Goal: Download file/media

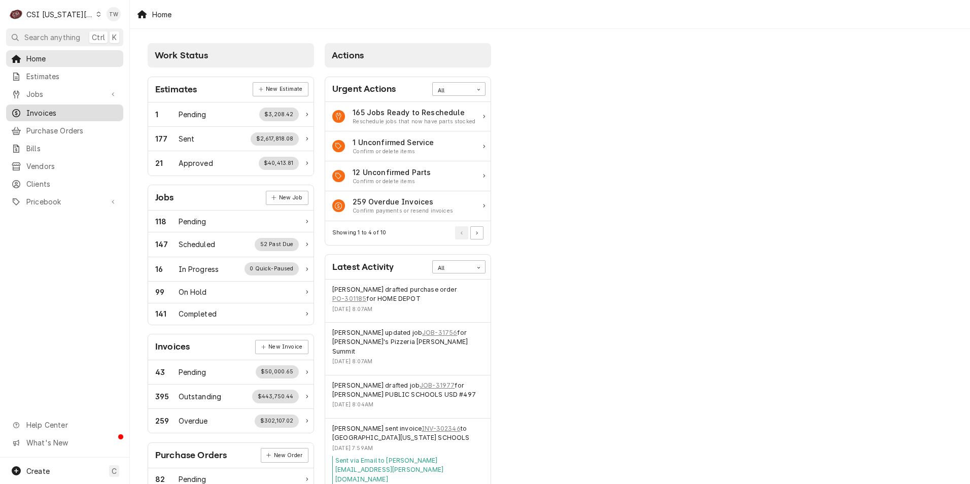
click at [63, 113] on span "Invoices" at bounding box center [72, 113] width 92 height 11
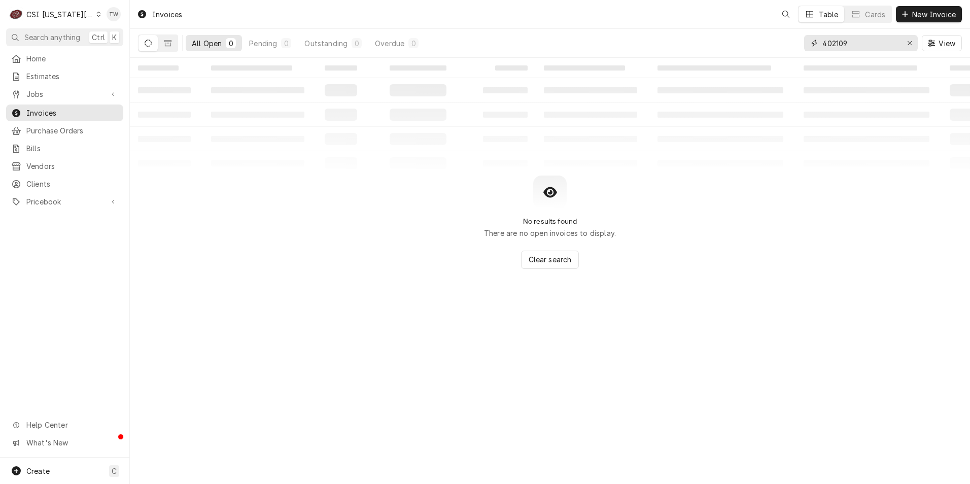
drag, startPoint x: 866, startPoint y: 39, endPoint x: 695, endPoint y: 17, distance: 172.5
click at [697, 17] on div "Invoices Table Cards New Invoice All Open 0 Pending 0 Outstanding 0 Overdue 0 4…" at bounding box center [550, 29] width 840 height 58
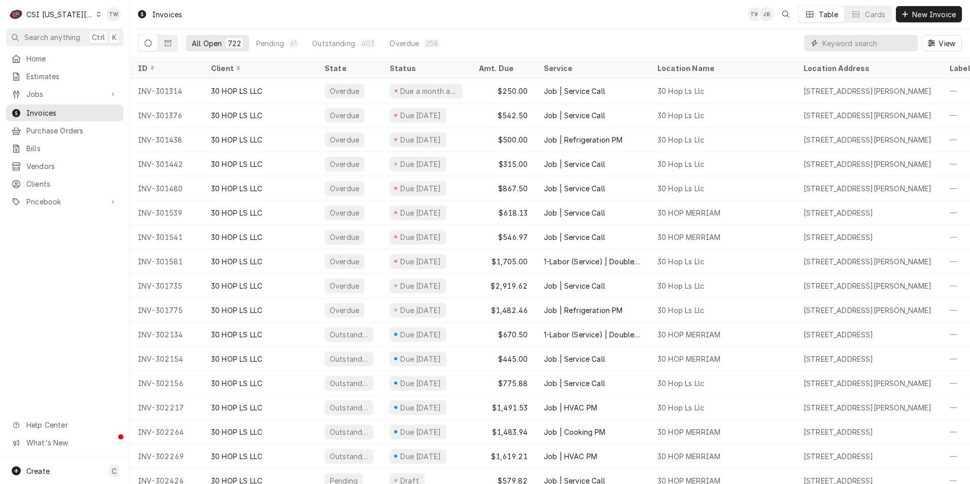
click at [831, 41] on input "Dynamic Content Wrapper" at bounding box center [868, 43] width 90 height 16
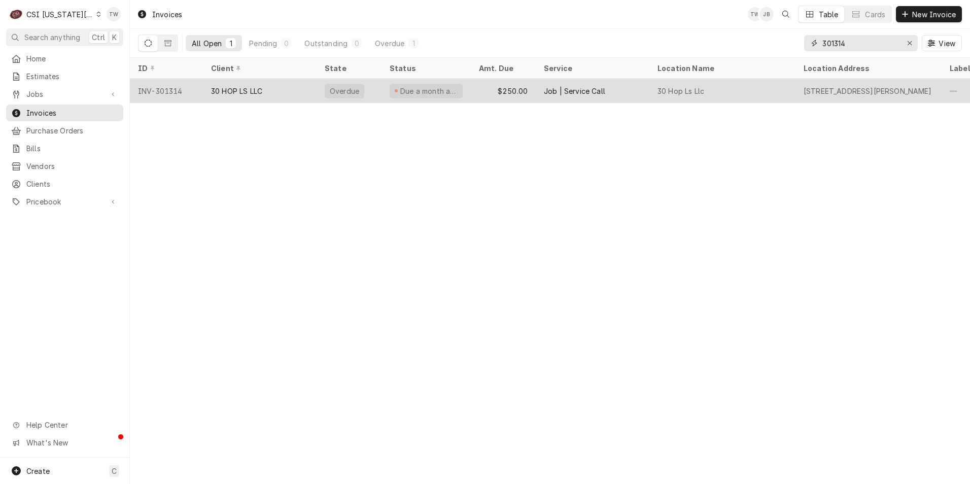
type input "301314"
click at [312, 92] on div "30 HOP LS LLC" at bounding box center [260, 91] width 114 height 24
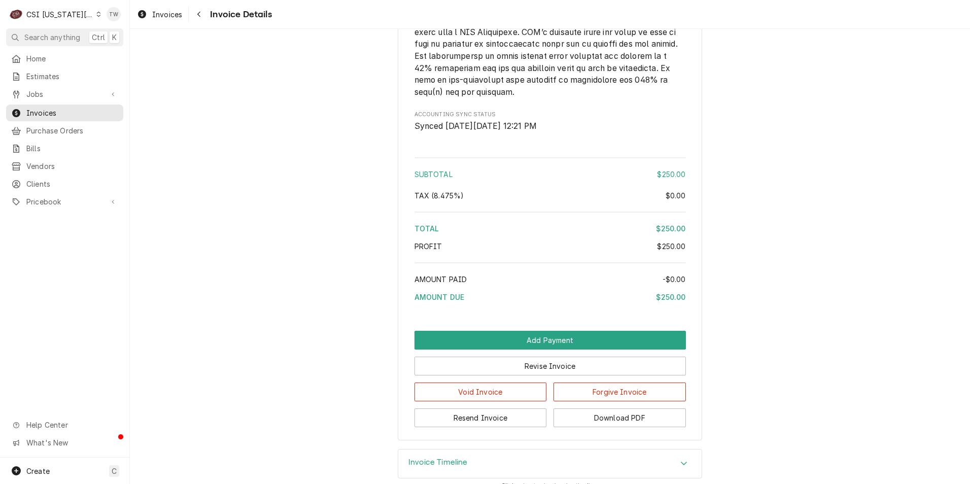
scroll to position [1574, 0]
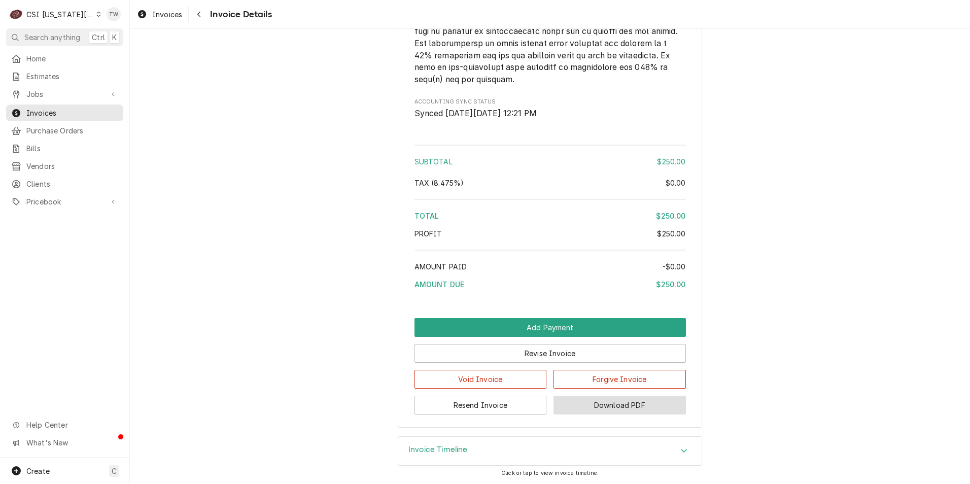
click at [624, 409] on button "Download PDF" at bounding box center [620, 405] width 132 height 19
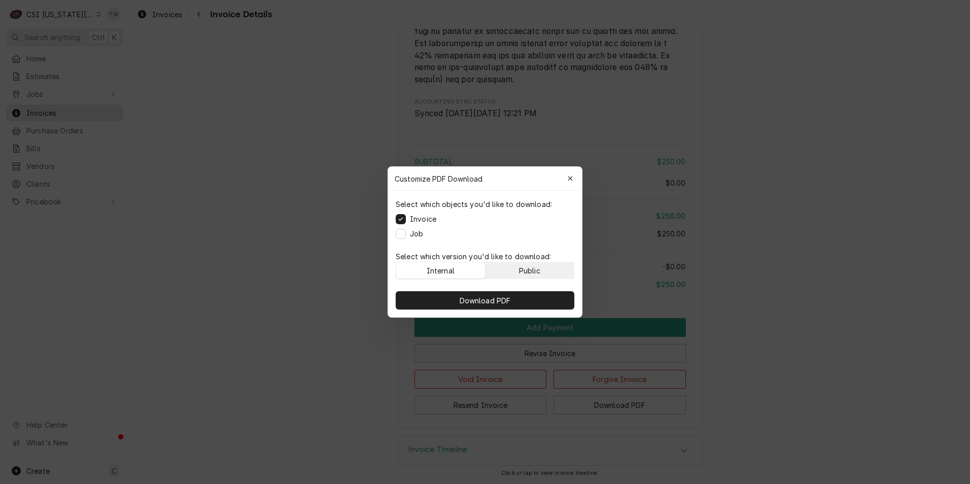
click at [550, 277] on button "Public" at bounding box center [530, 270] width 89 height 16
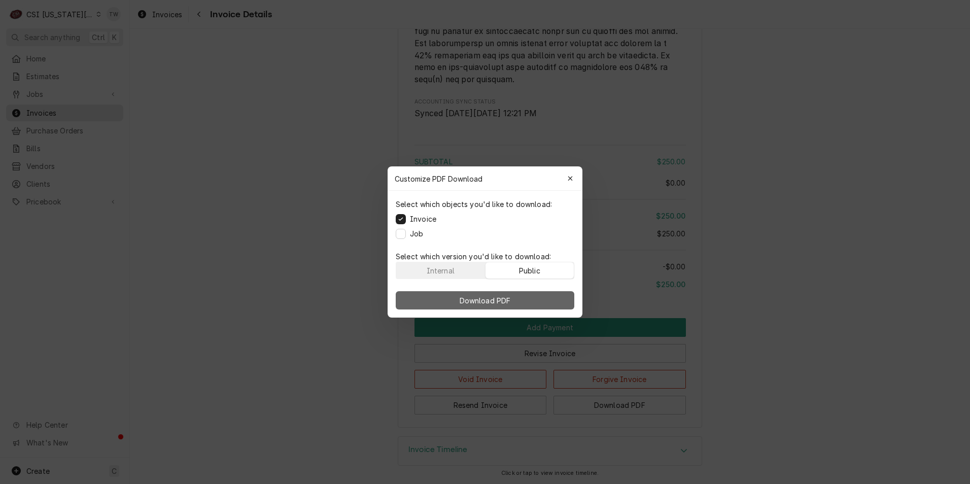
click at [543, 293] on button "Download PDF" at bounding box center [485, 300] width 179 height 18
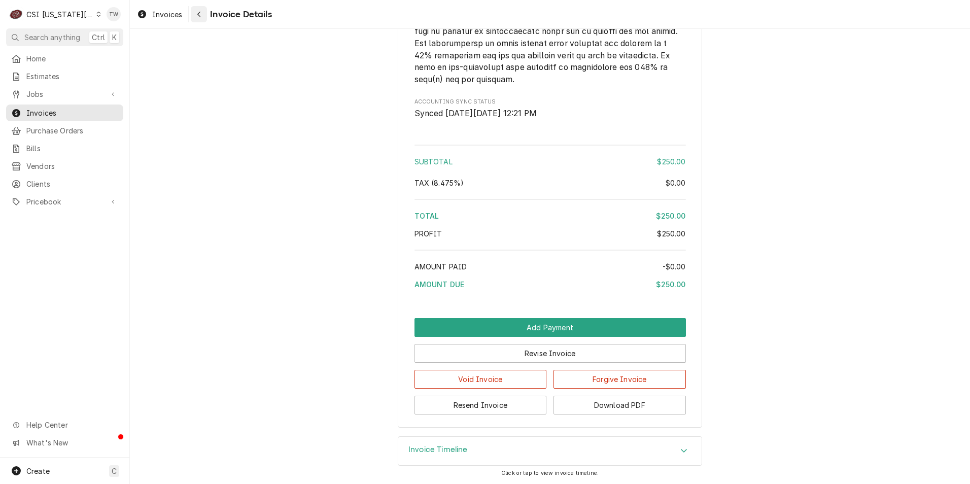
click at [199, 14] on icon "Navigate back" at bounding box center [199, 14] width 5 height 7
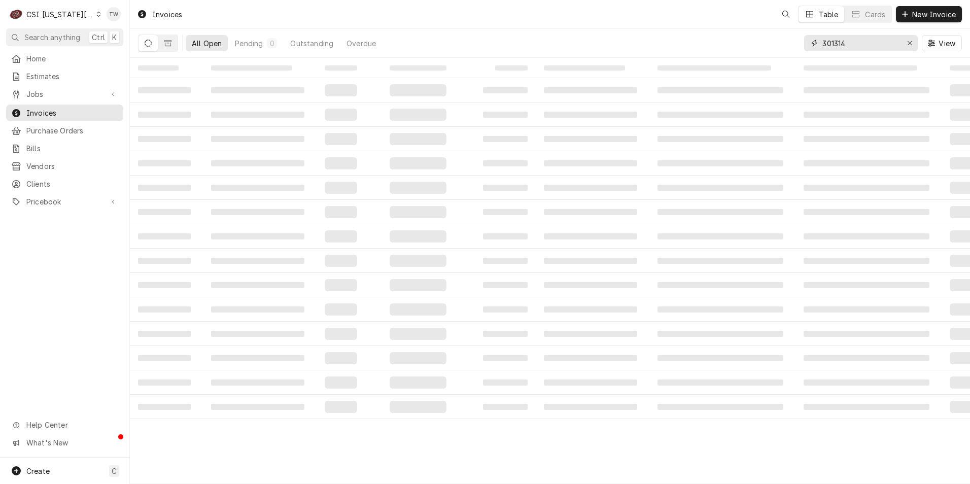
drag, startPoint x: 857, startPoint y: 40, endPoint x: 781, endPoint y: 32, distance: 77.0
click at [782, 32] on div "All Open Pending 0 Outstanding Overdue 301314 View" at bounding box center [550, 43] width 824 height 28
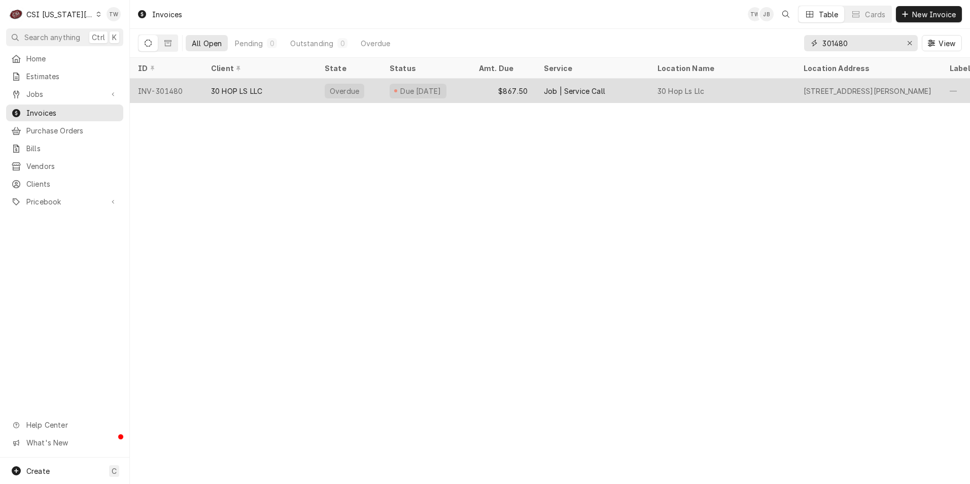
type input "301480"
click at [281, 94] on div "30 HOP LS LLC" at bounding box center [260, 91] width 114 height 24
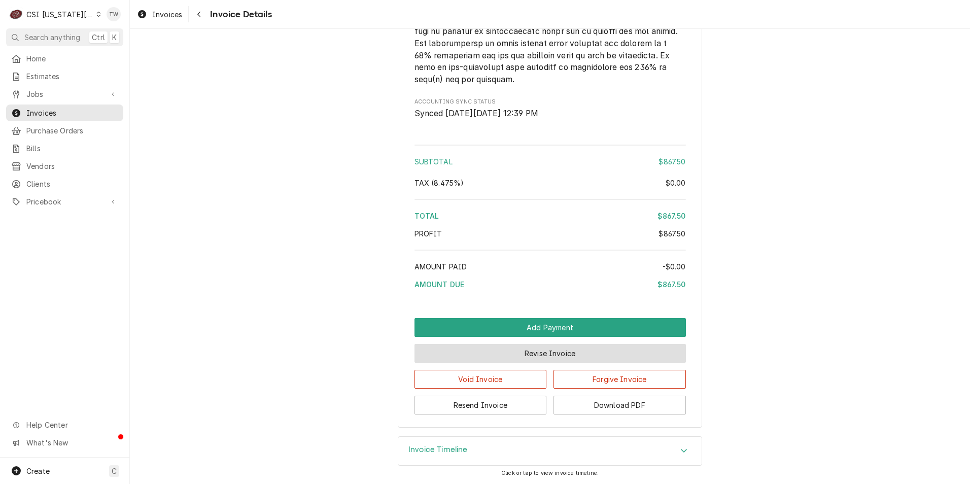
scroll to position [1755, 0]
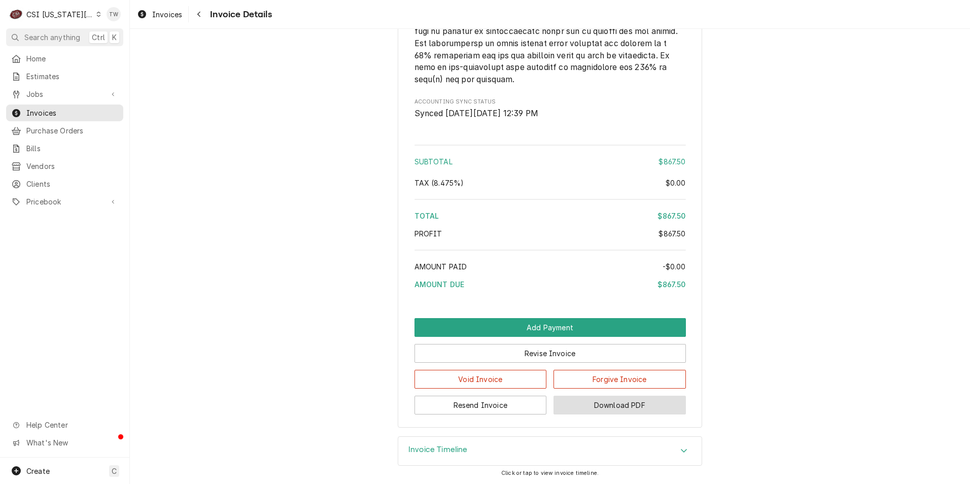
click at [629, 408] on button "Download PDF" at bounding box center [620, 405] width 132 height 19
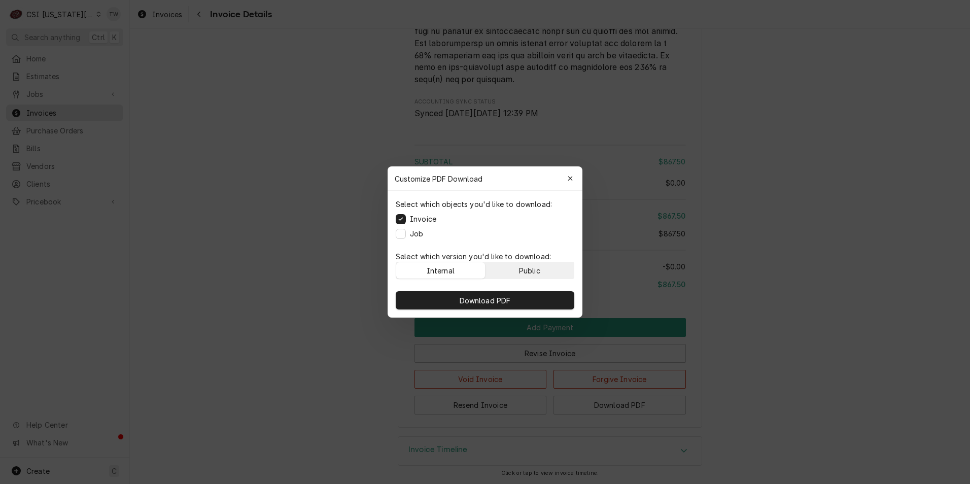
click at [543, 269] on button "Public" at bounding box center [530, 270] width 89 height 16
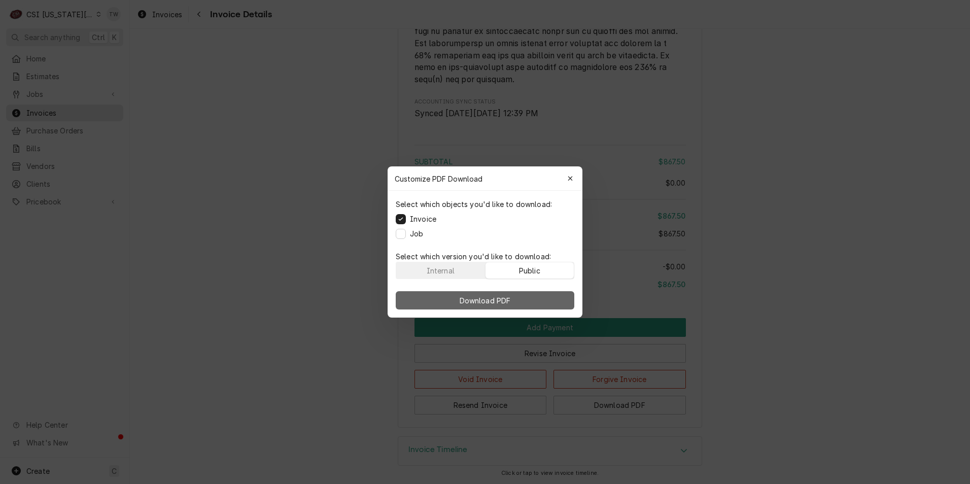
click at [542, 296] on button "Download PDF" at bounding box center [485, 300] width 179 height 18
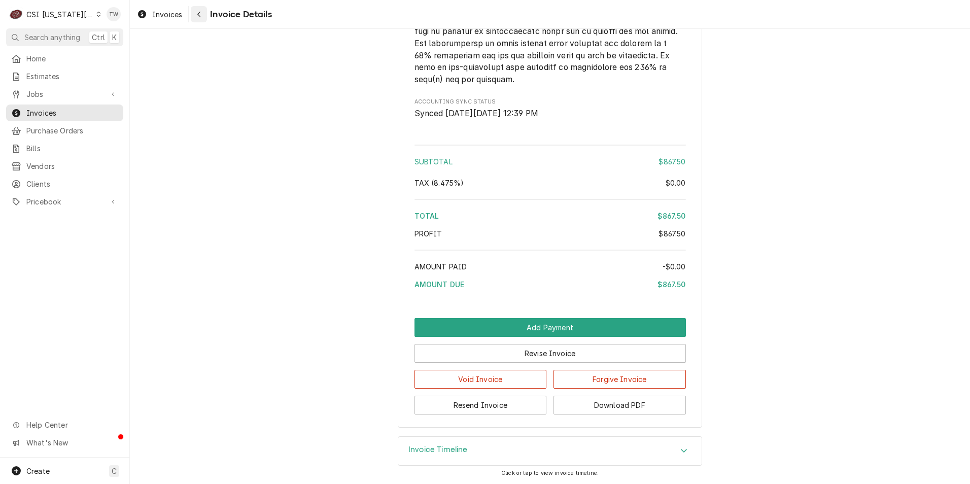
drag, startPoint x: 201, startPoint y: 13, endPoint x: 206, endPoint y: 19, distance: 7.2
click at [201, 13] on div "Navigate back" at bounding box center [199, 14] width 10 height 10
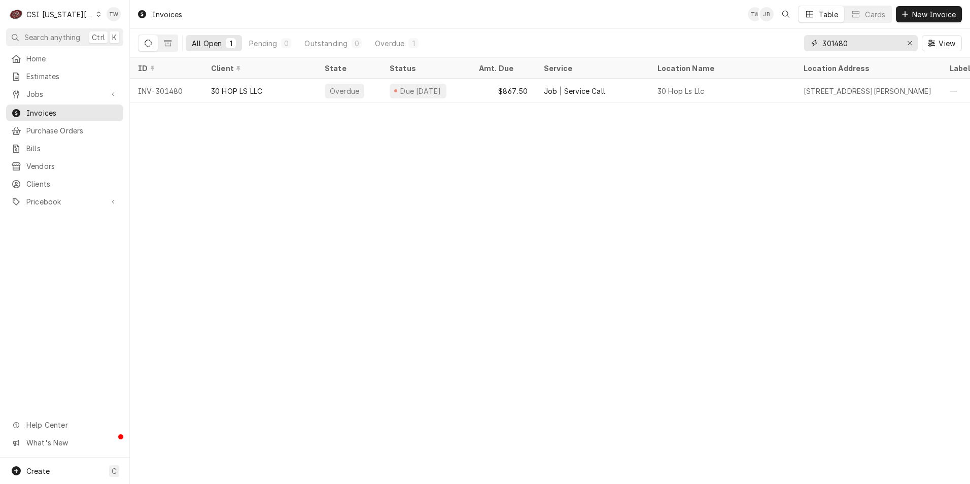
click at [862, 40] on input "301480" at bounding box center [861, 43] width 76 height 16
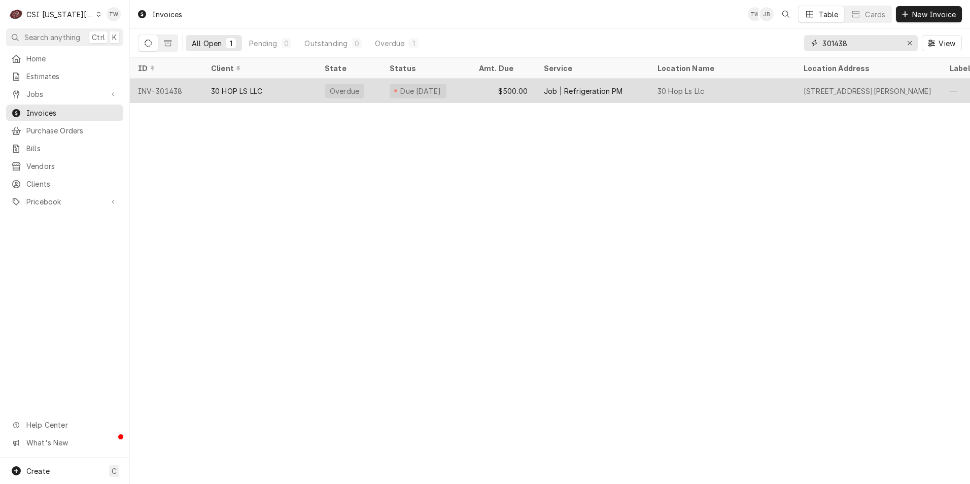
type input "301438"
click at [246, 92] on div "30 HOP LS LLC" at bounding box center [236, 91] width 51 height 11
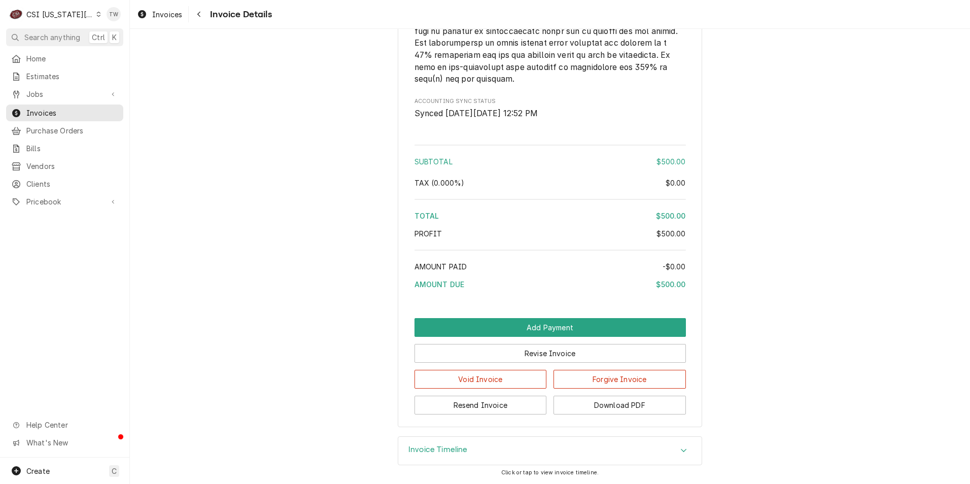
scroll to position [1495, 0]
click at [634, 408] on button "Download PDF" at bounding box center [620, 405] width 132 height 19
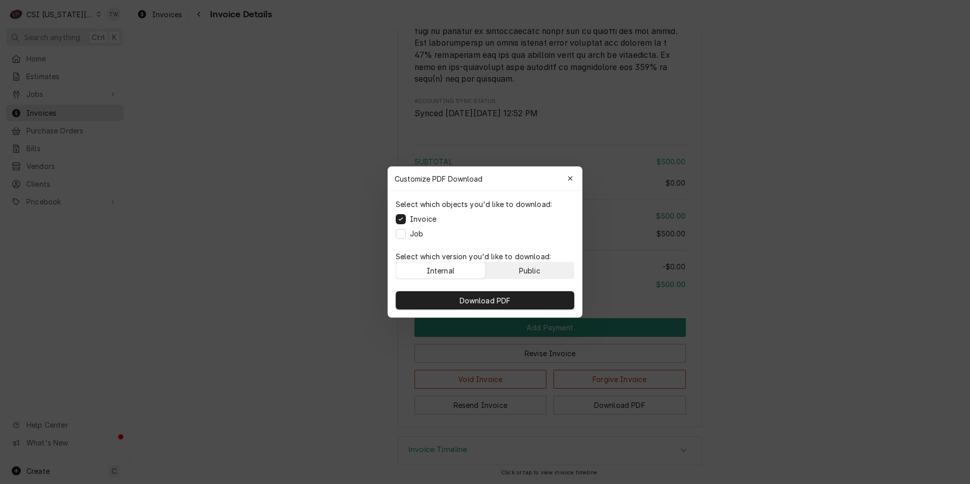
click at [518, 267] on button "Public" at bounding box center [530, 270] width 89 height 16
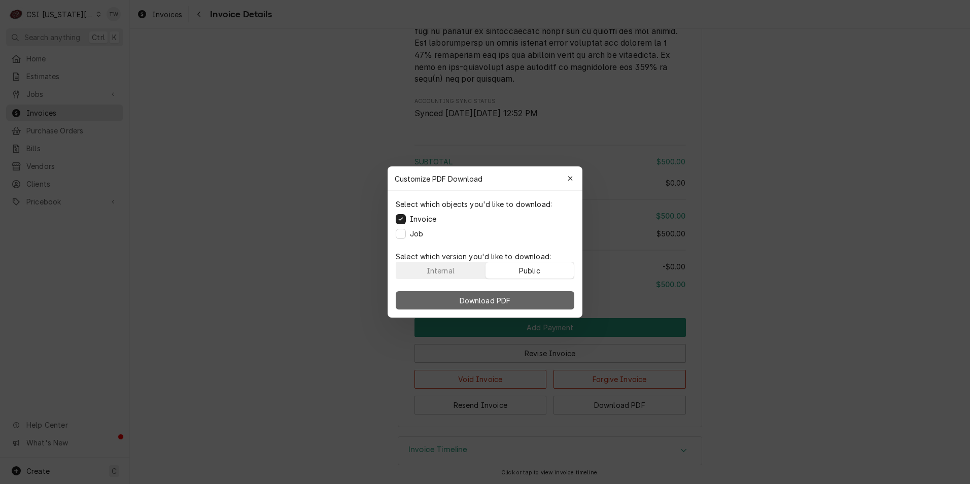
click at [519, 293] on button "Download PDF" at bounding box center [485, 300] width 179 height 18
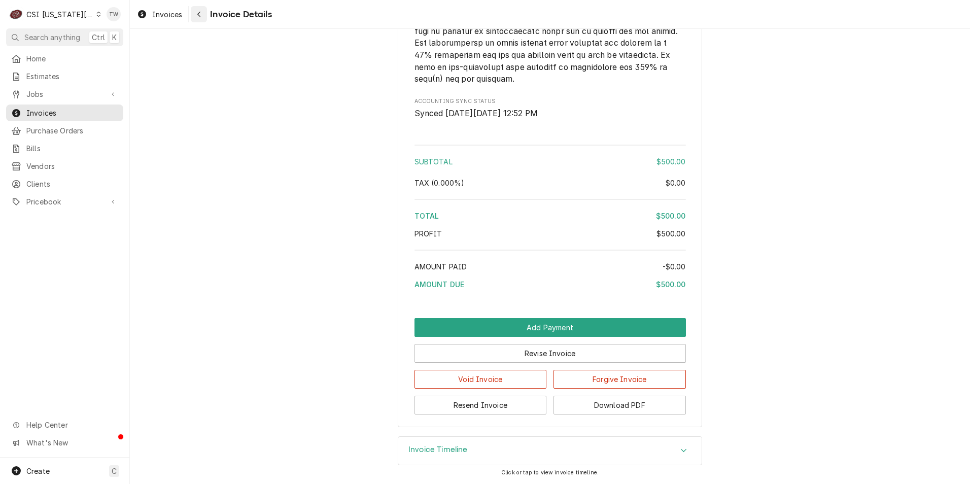
click at [194, 14] on div "Navigate back" at bounding box center [199, 14] width 10 height 10
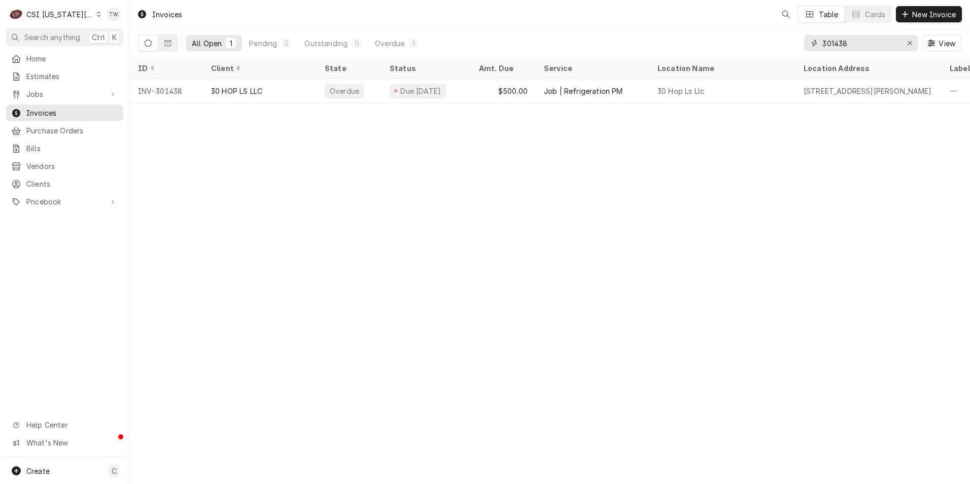
click at [861, 46] on input "301438" at bounding box center [861, 43] width 76 height 16
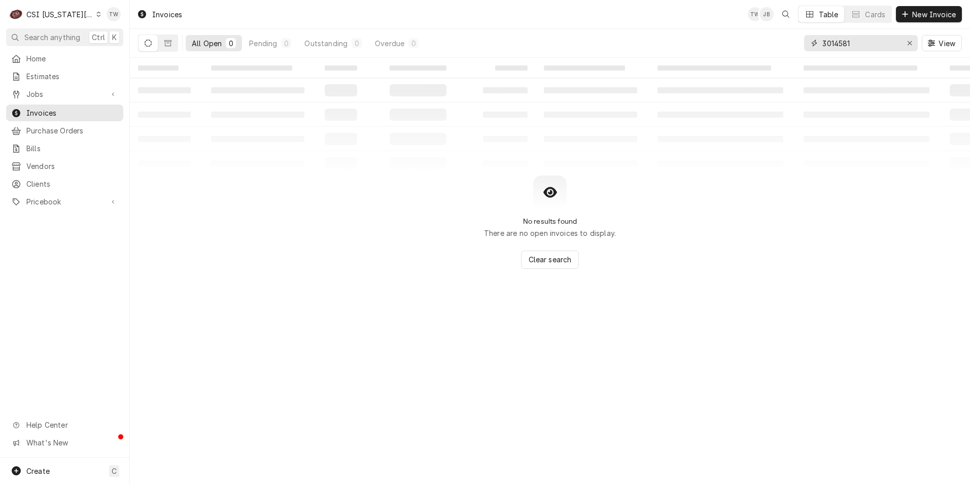
click at [840, 44] on input "3014581" at bounding box center [861, 43] width 76 height 16
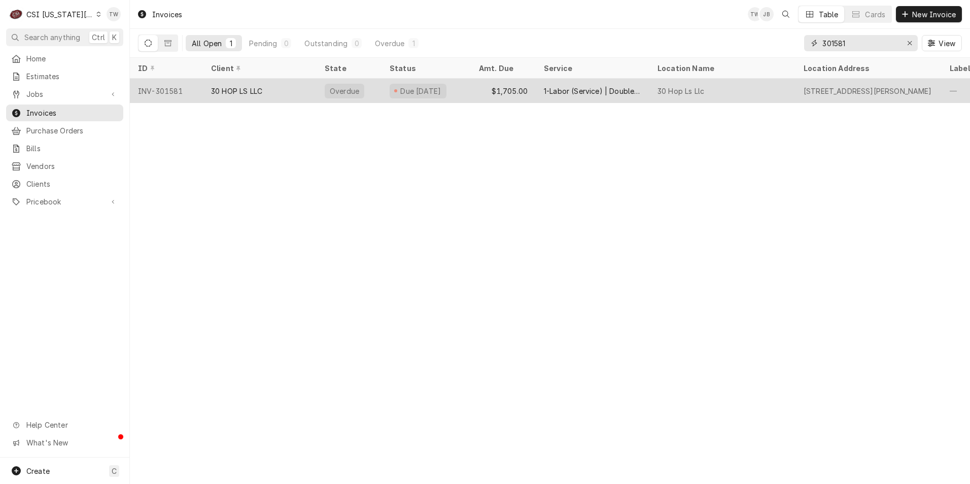
type input "301581"
click at [188, 93] on div "INV-301581" at bounding box center [166, 91] width 73 height 24
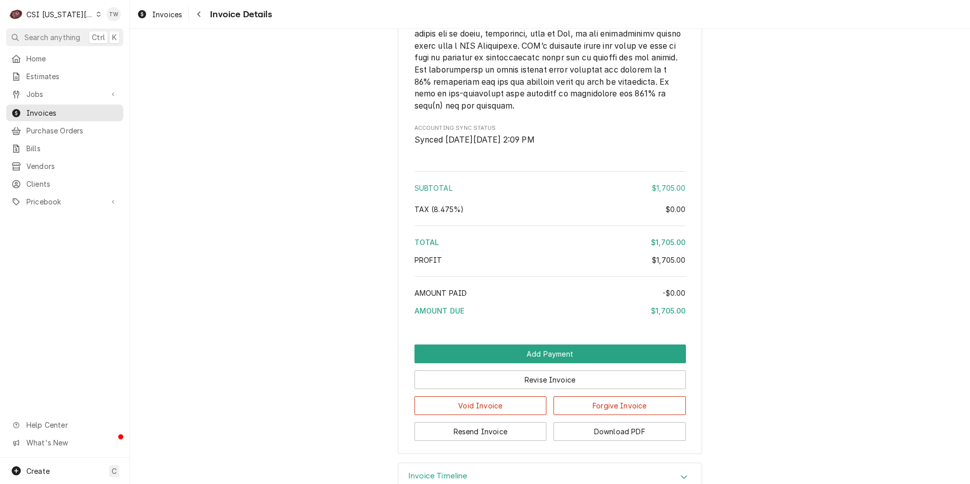
scroll to position [1585, 0]
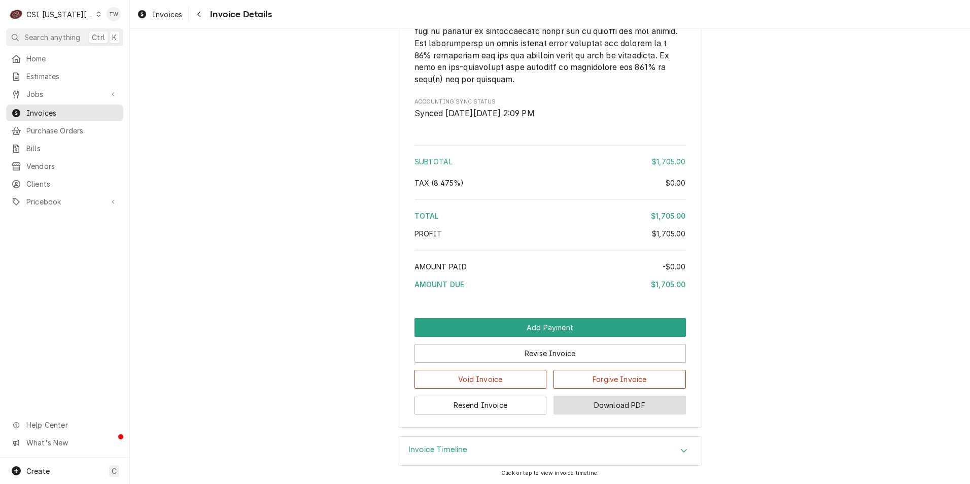
click at [636, 414] on button "Download PDF" at bounding box center [620, 405] width 132 height 19
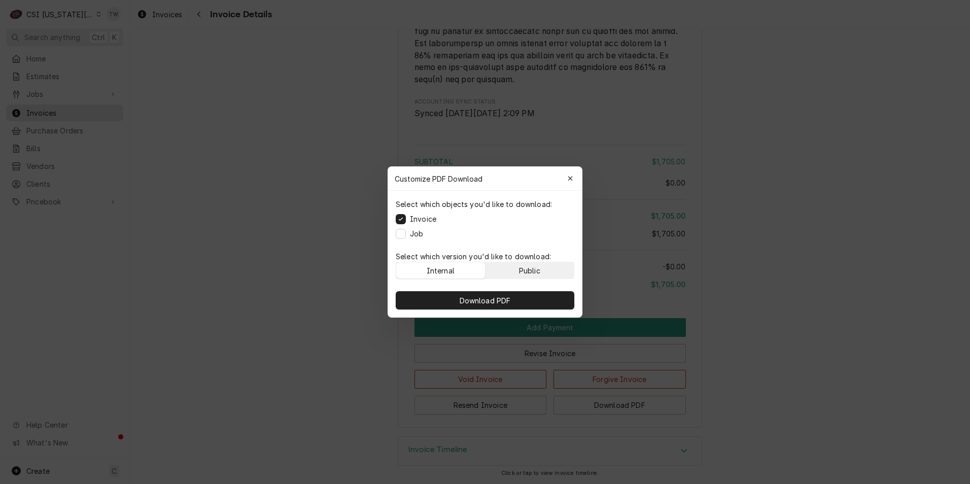
click at [523, 271] on div "Public" at bounding box center [529, 270] width 21 height 11
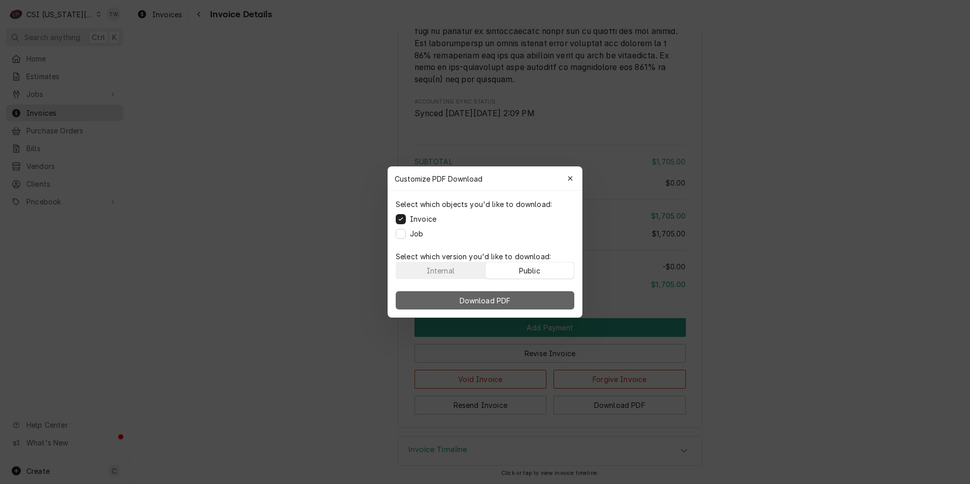
click at [521, 297] on button "Download PDF" at bounding box center [485, 300] width 179 height 18
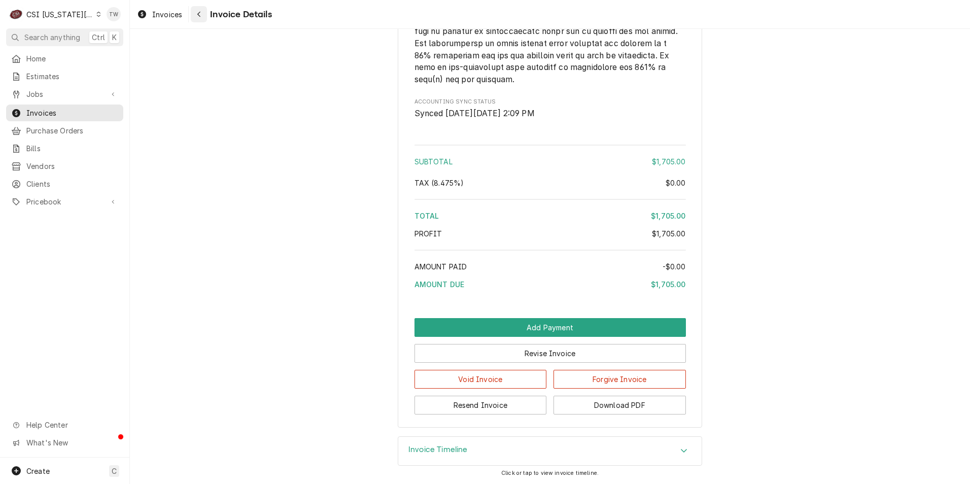
click at [198, 18] on div "Navigate back" at bounding box center [199, 14] width 10 height 10
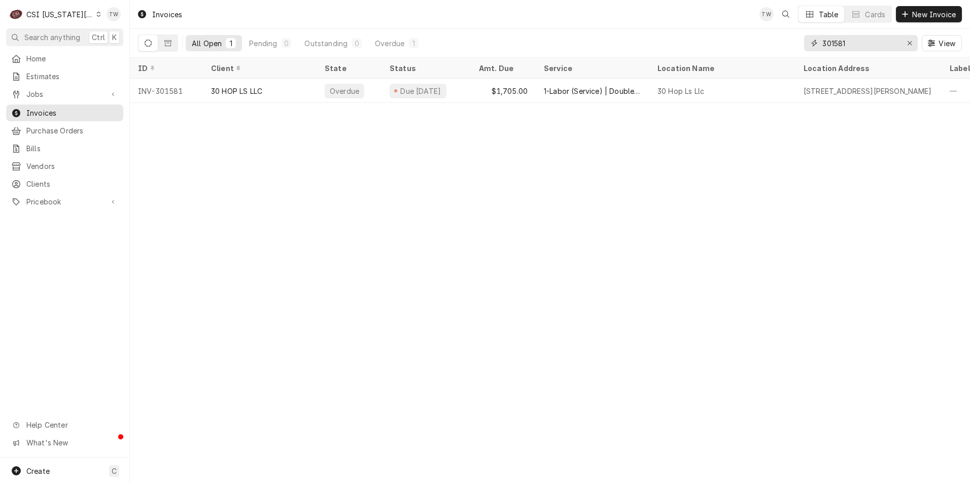
click at [858, 48] on input "301581" at bounding box center [861, 43] width 76 height 16
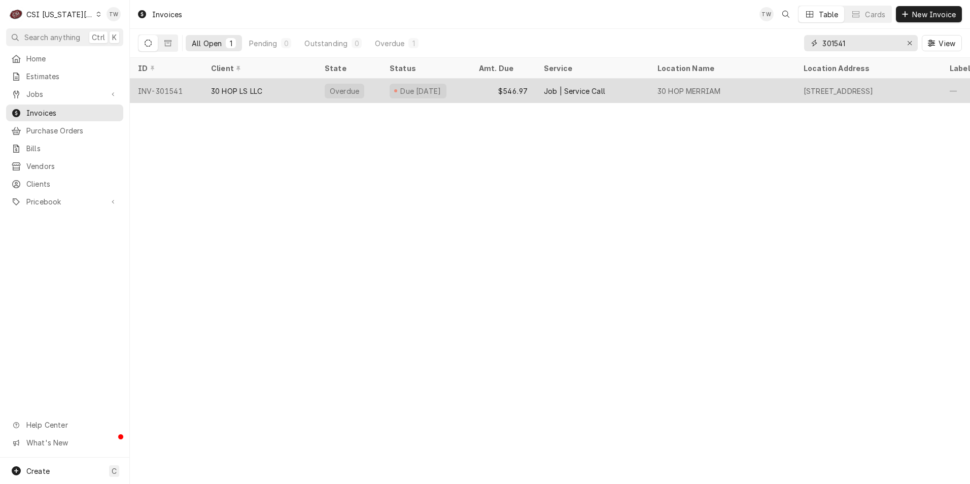
type input "301541"
click at [210, 95] on div "30 HOP LS LLC" at bounding box center [260, 91] width 114 height 24
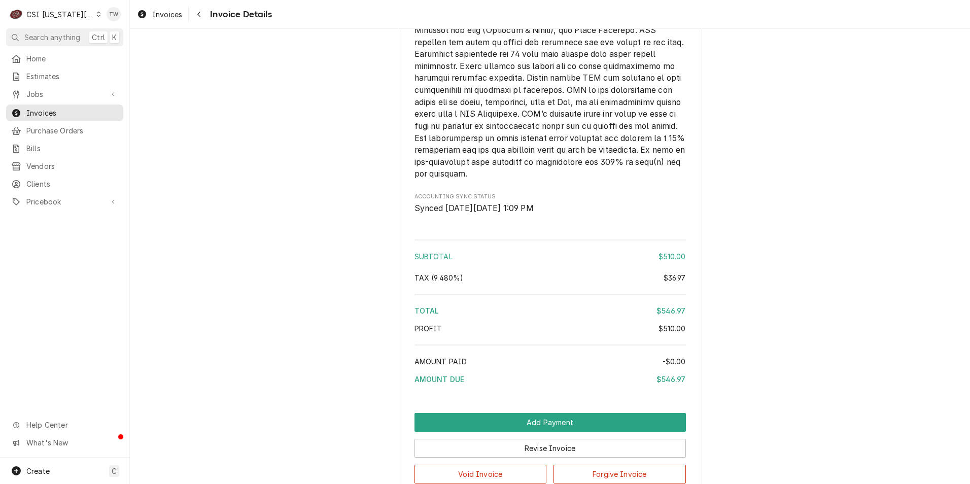
scroll to position [1640, 0]
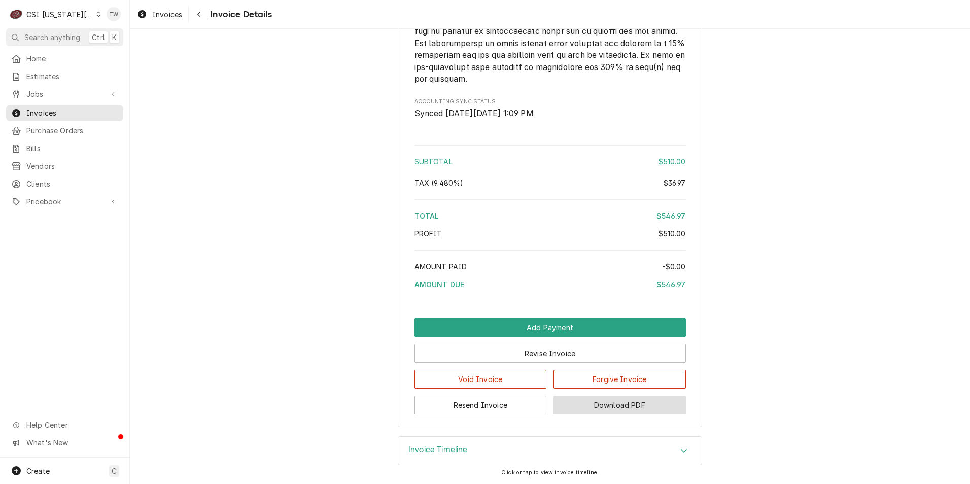
click at [616, 409] on button "Download PDF" at bounding box center [620, 405] width 132 height 19
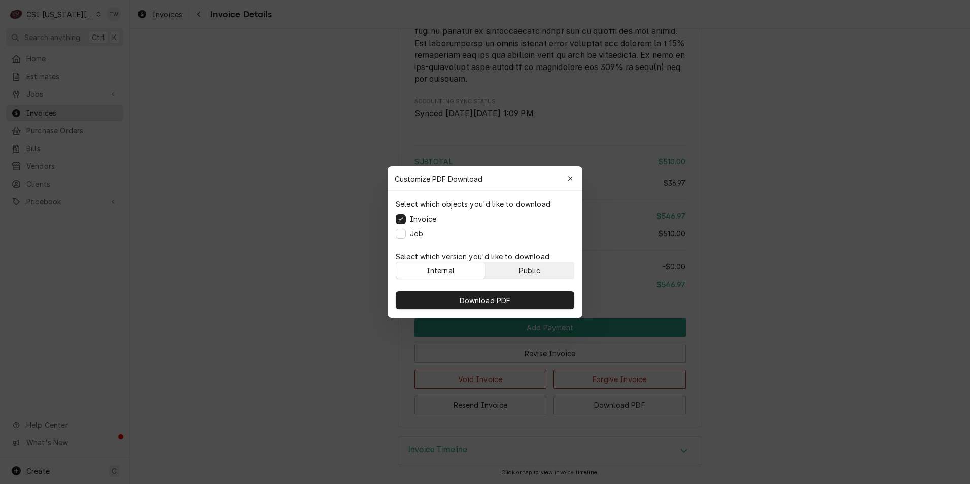
click at [513, 274] on button "Public" at bounding box center [530, 270] width 89 height 16
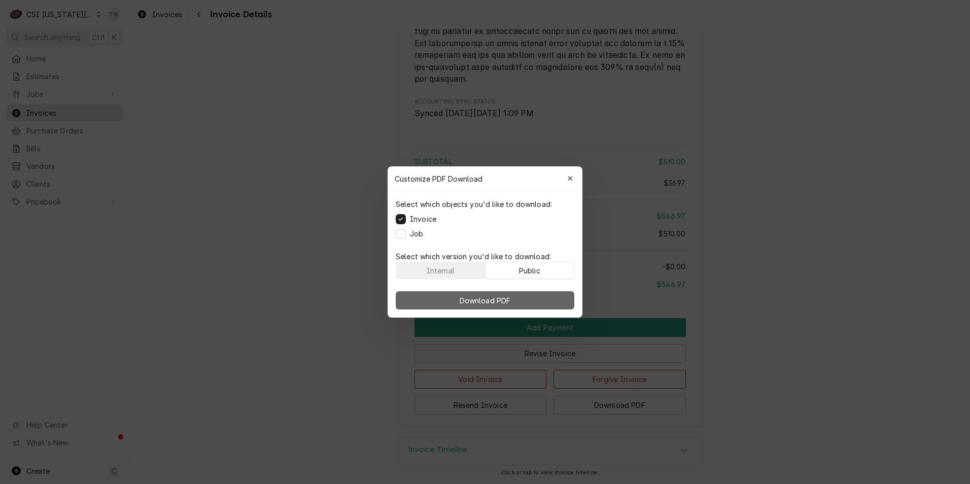
click at [512, 297] on span "Download PDF" at bounding box center [485, 300] width 55 height 11
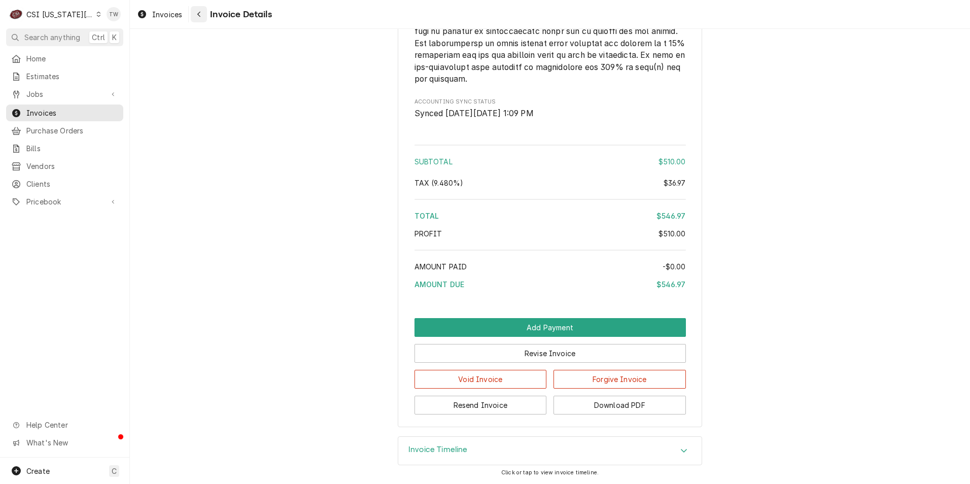
click at [198, 13] on icon "Navigate back" at bounding box center [198, 15] width 3 height 6
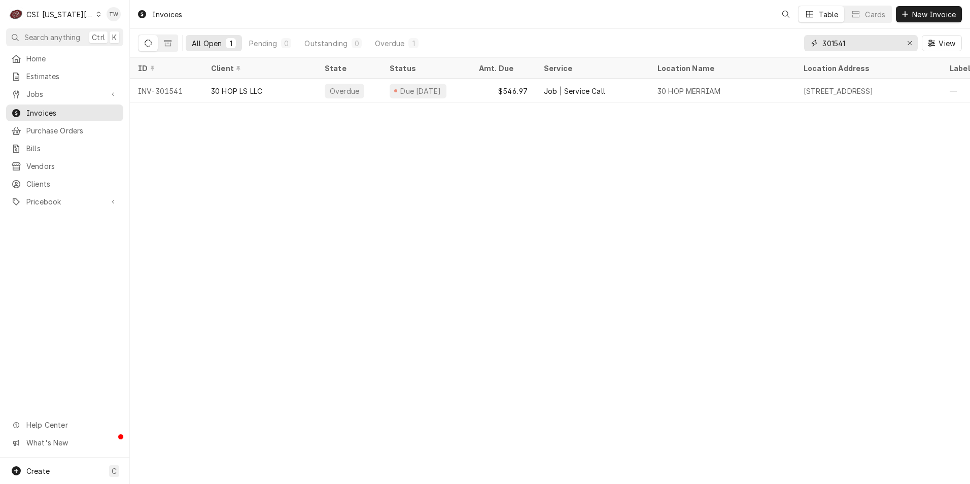
drag, startPoint x: 852, startPoint y: 43, endPoint x: 778, endPoint y: 41, distance: 74.6
click at [778, 41] on div "All Open 1 Pending 0 Outstanding 0 Overdue 1 301541 View" at bounding box center [550, 43] width 824 height 28
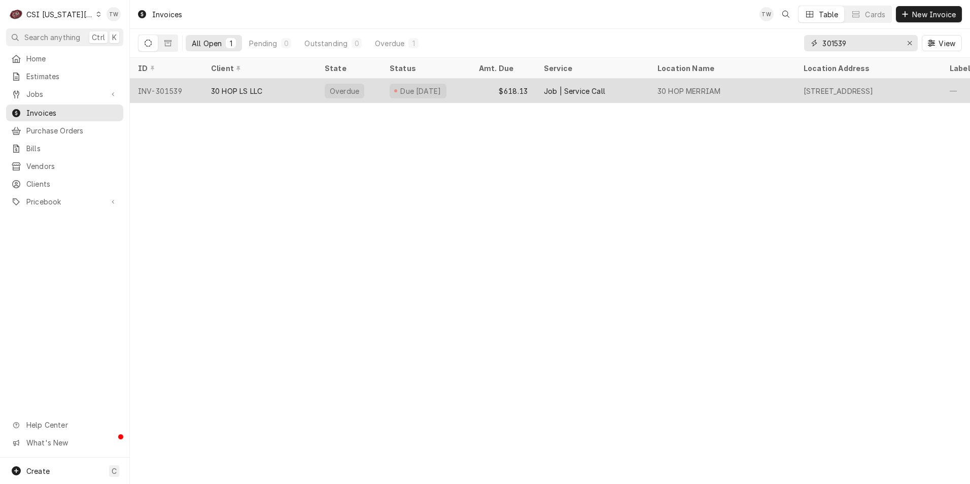
type input "301539"
click at [308, 87] on div "30 HOP LS LLC" at bounding box center [260, 91] width 114 height 24
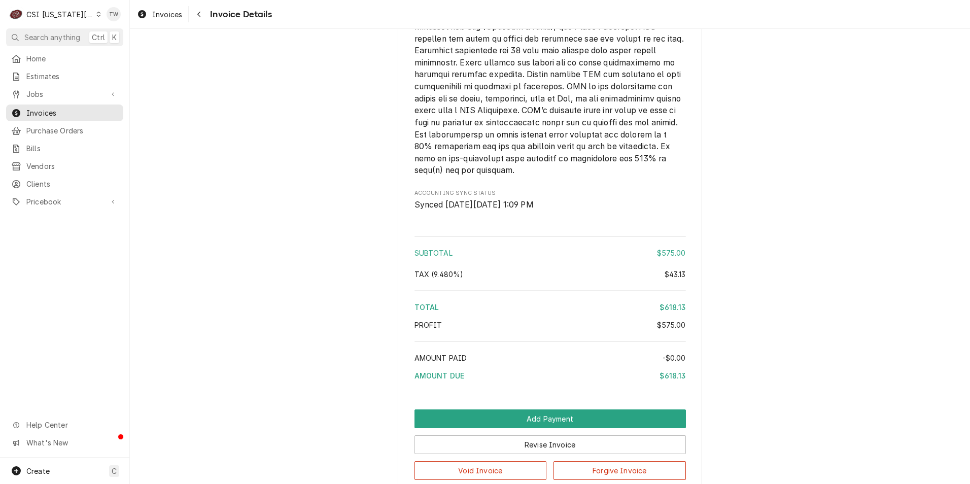
scroll to position [1640, 0]
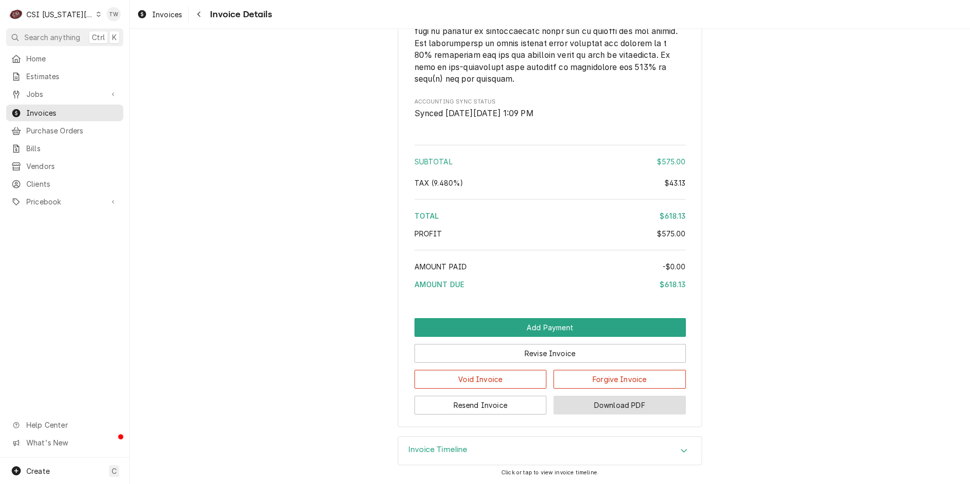
click at [640, 402] on button "Download PDF" at bounding box center [620, 405] width 132 height 19
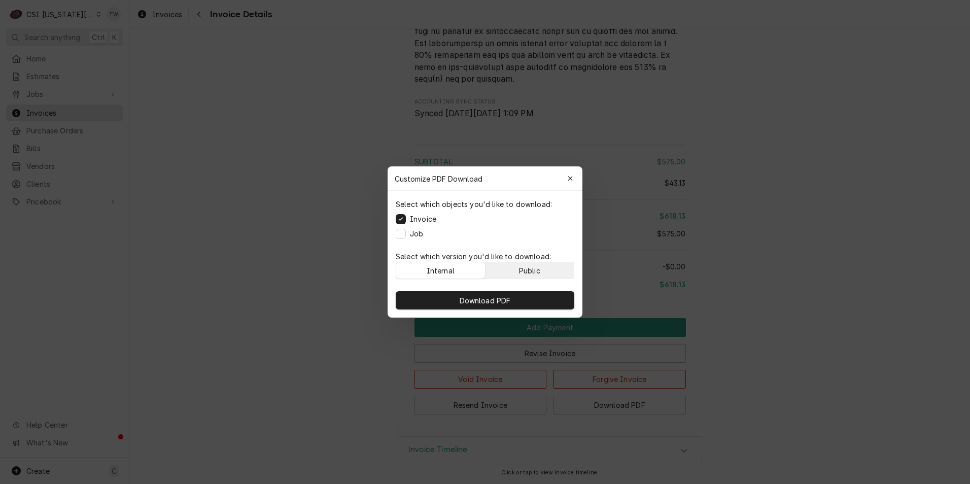
click at [528, 268] on div "Public" at bounding box center [529, 270] width 21 height 11
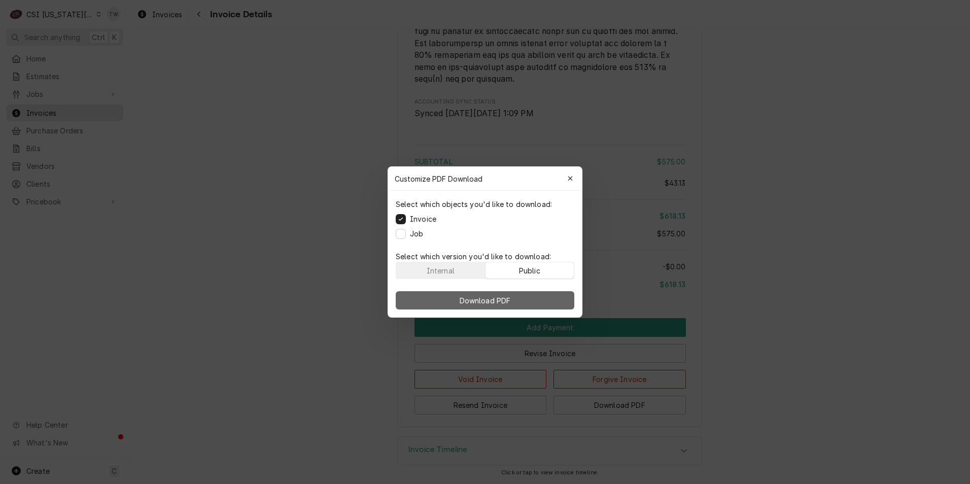
click at [526, 299] on button "Download PDF" at bounding box center [485, 300] width 179 height 18
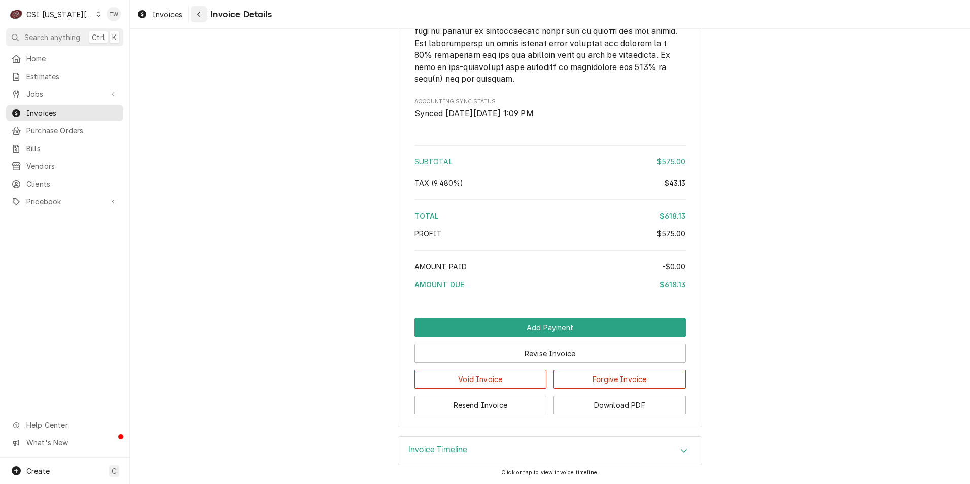
click at [199, 12] on icon "Navigate back" at bounding box center [199, 14] width 5 height 7
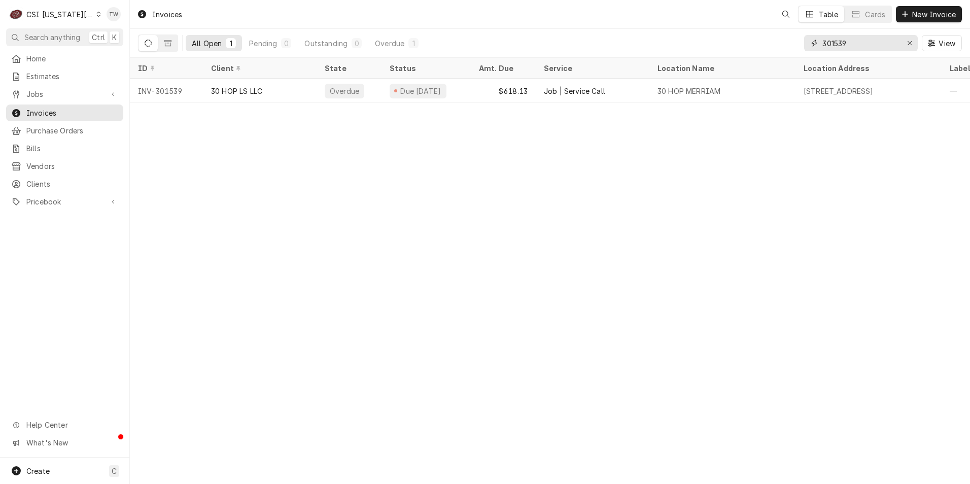
click at [856, 45] on input "301539" at bounding box center [861, 43] width 76 height 16
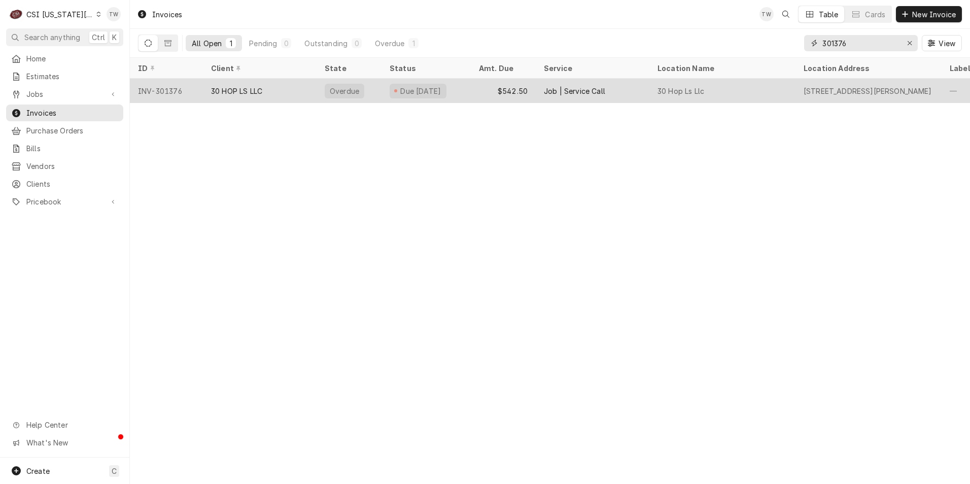
type input "301376"
click at [230, 90] on div "30 HOP LS LLC" at bounding box center [236, 91] width 51 height 11
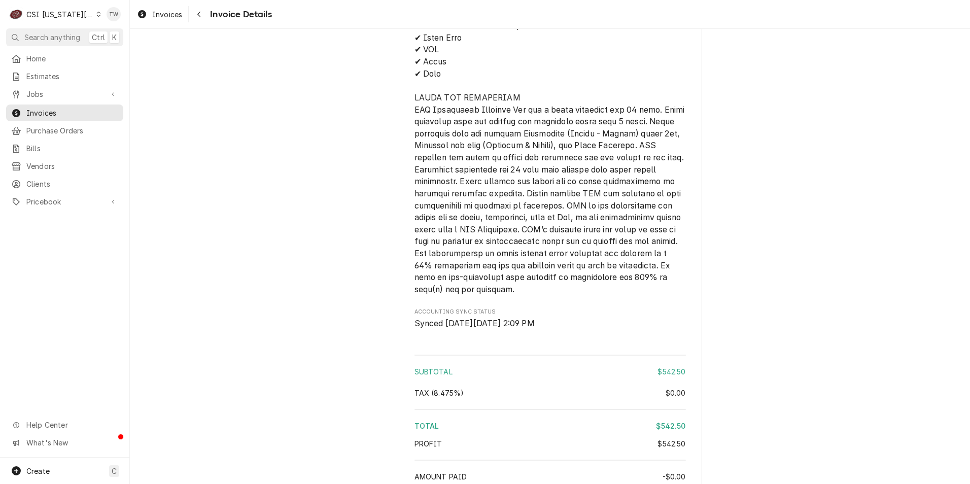
scroll to position [1563, 0]
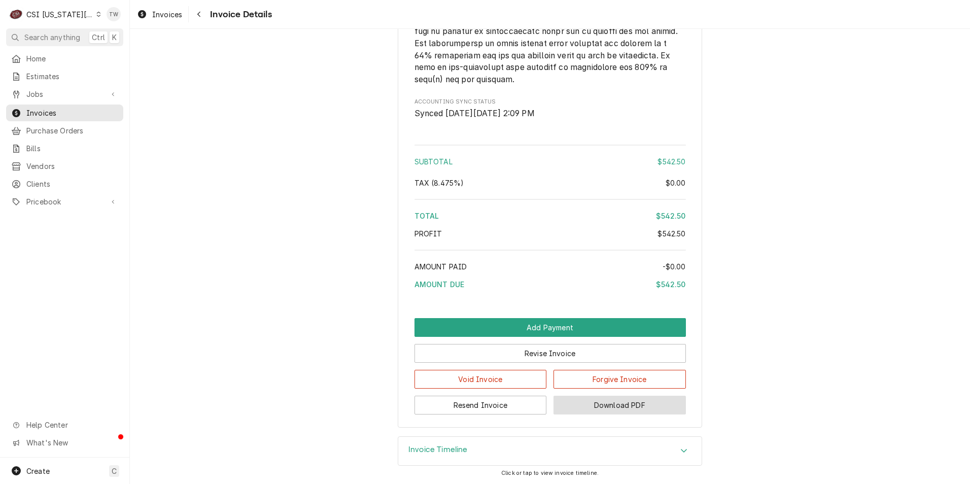
click at [589, 403] on button "Download PDF" at bounding box center [620, 405] width 132 height 19
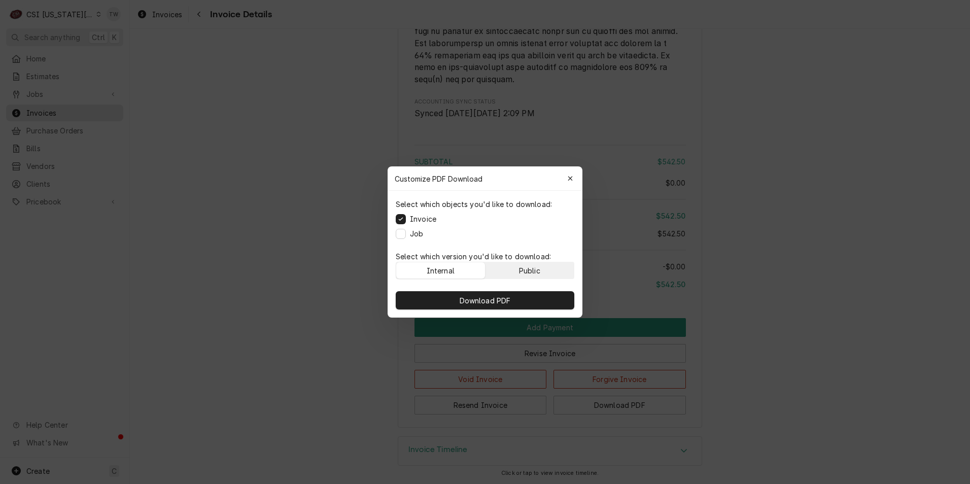
click at [541, 270] on button "Public" at bounding box center [530, 270] width 89 height 16
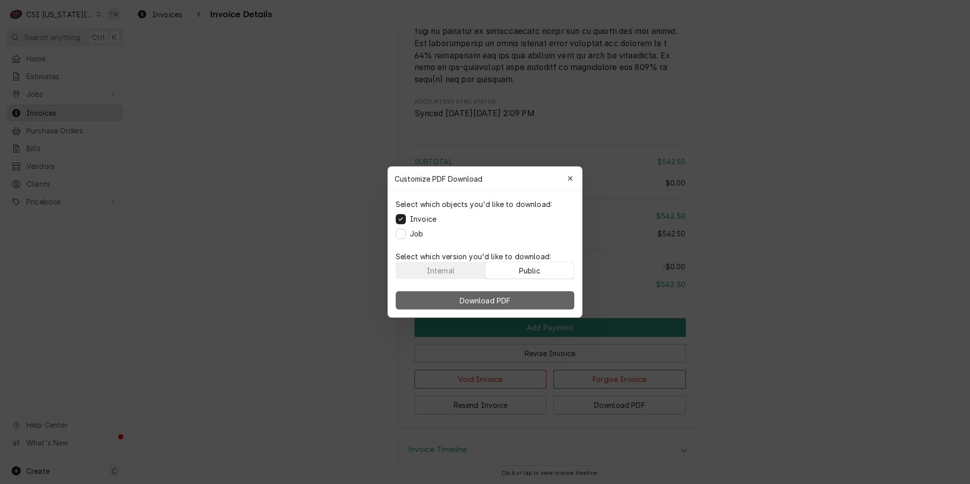
click at [522, 297] on button "Download PDF" at bounding box center [485, 300] width 179 height 18
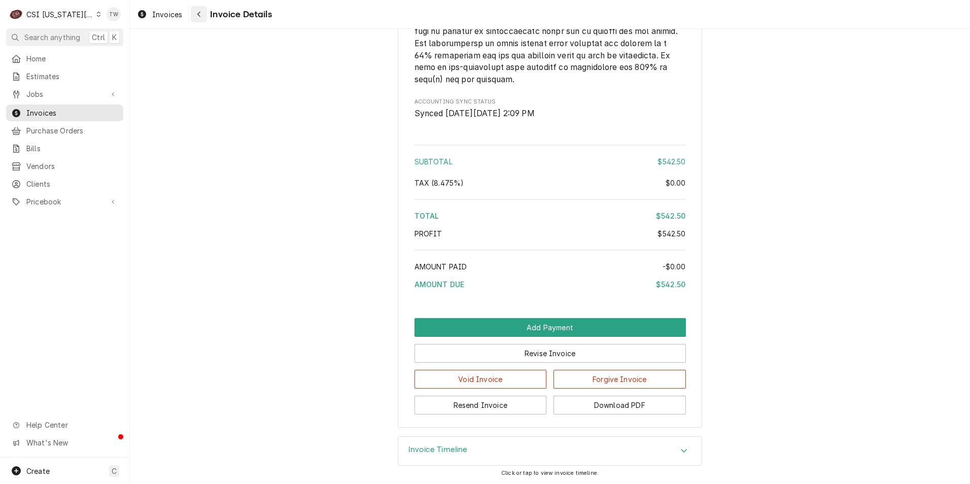
click at [197, 17] on icon "Navigate back" at bounding box center [199, 14] width 5 height 7
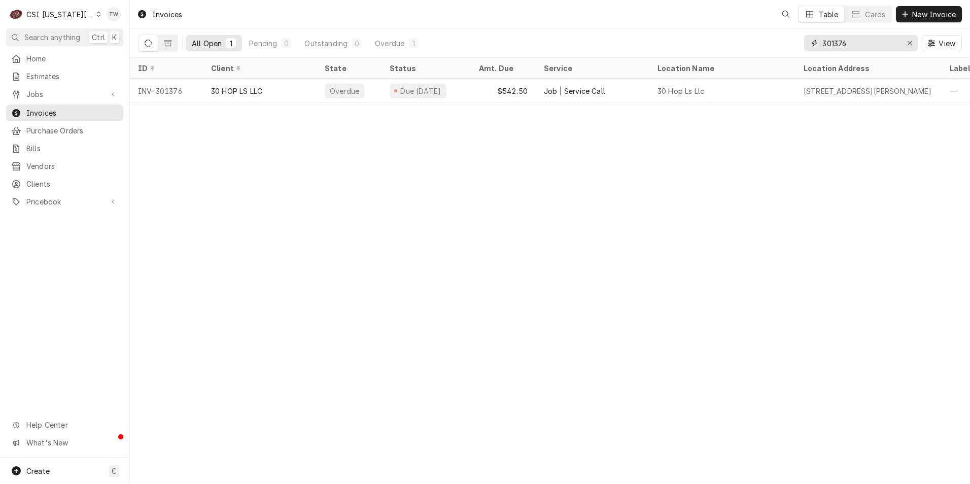
drag, startPoint x: 852, startPoint y: 46, endPoint x: 752, endPoint y: 37, distance: 100.9
click at [756, 37] on div "All Open 1 Pending 0 Outstanding 0 Overdue 1 301376 View" at bounding box center [550, 43] width 824 height 28
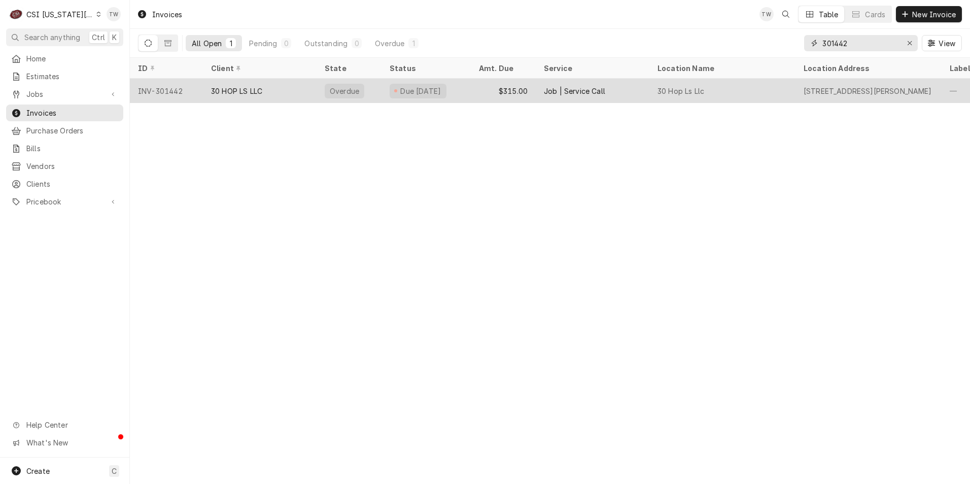
type input "301442"
click at [240, 86] on div "30 HOP LS LLC" at bounding box center [236, 91] width 51 height 11
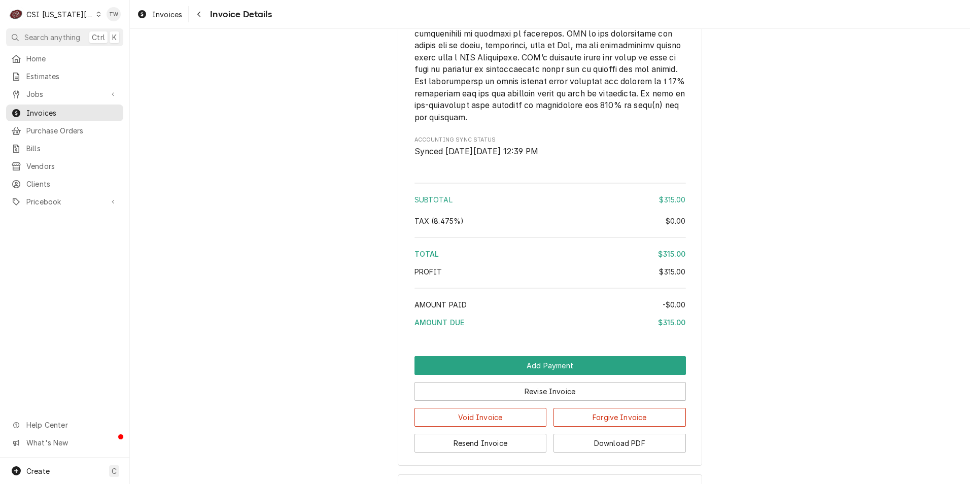
scroll to position [1563, 0]
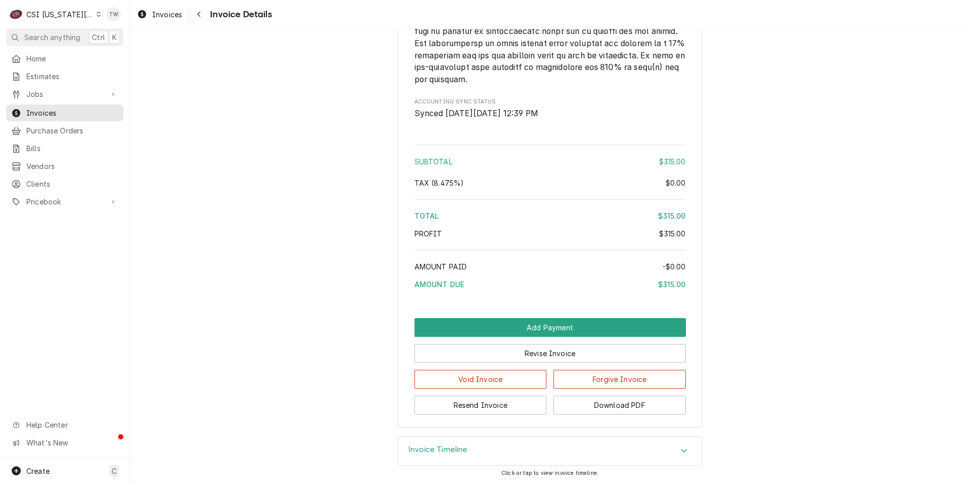
click at [526, 455] on div "Invoice Timeline" at bounding box center [550, 451] width 304 height 28
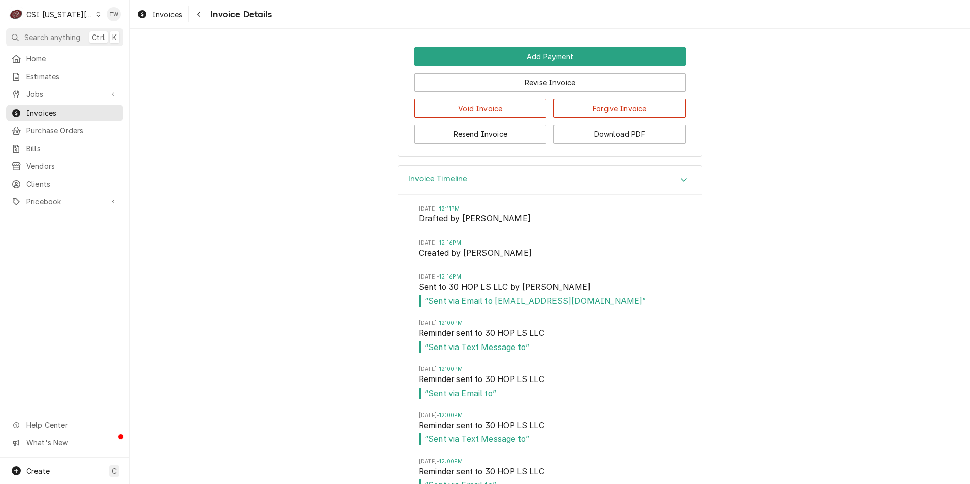
scroll to position [1868, 0]
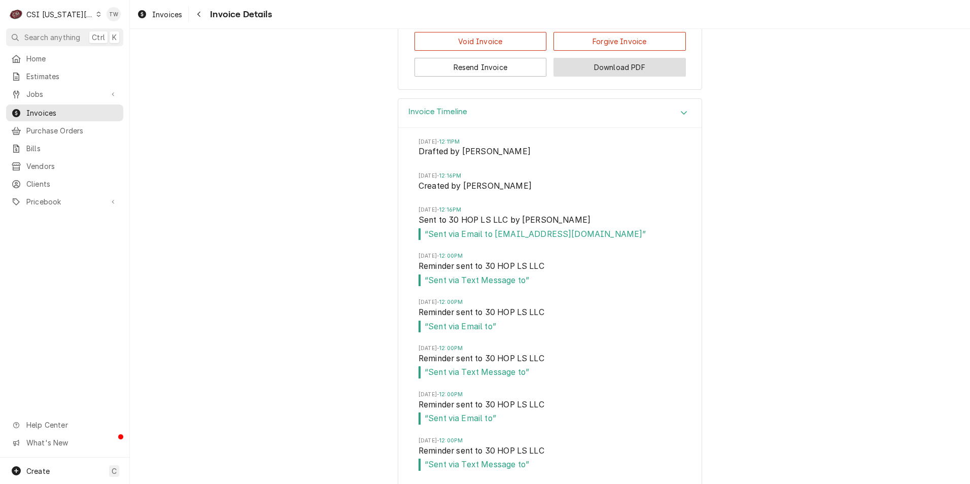
click at [603, 77] on button "Download PDF" at bounding box center [620, 67] width 132 height 19
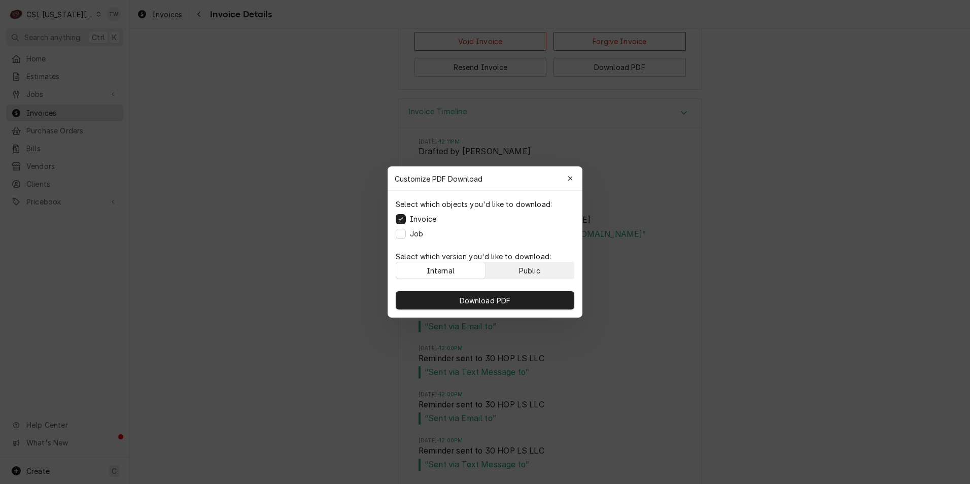
click at [540, 273] on div "Public" at bounding box center [529, 270] width 21 height 11
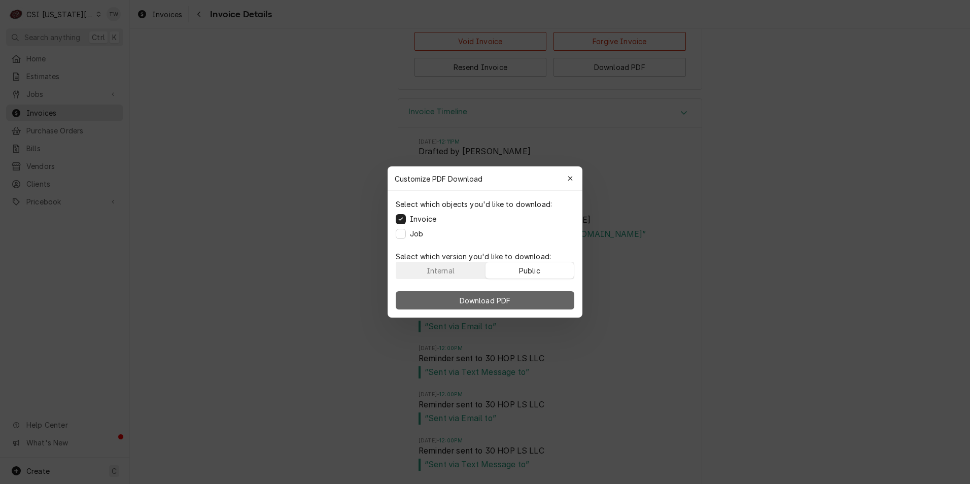
click at [527, 304] on button "Download PDF" at bounding box center [485, 300] width 179 height 18
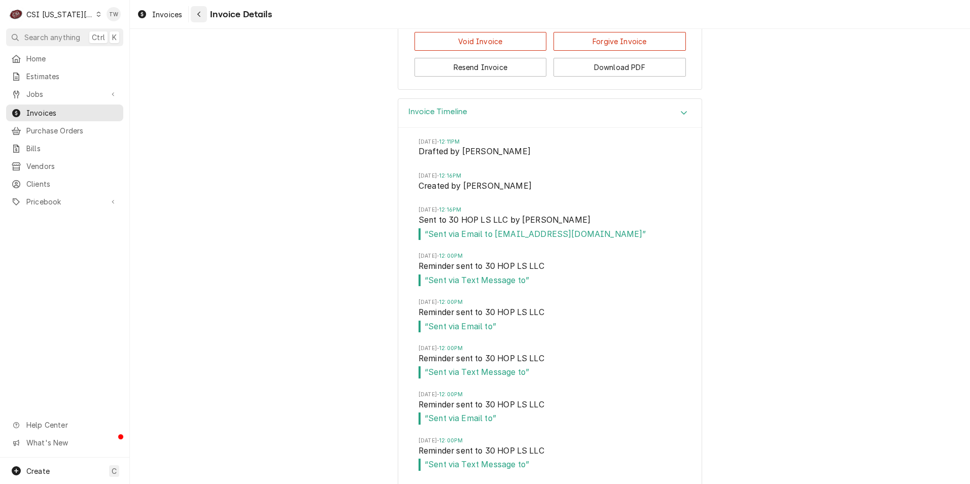
click at [206, 14] on button "Navigate back" at bounding box center [199, 14] width 16 height 16
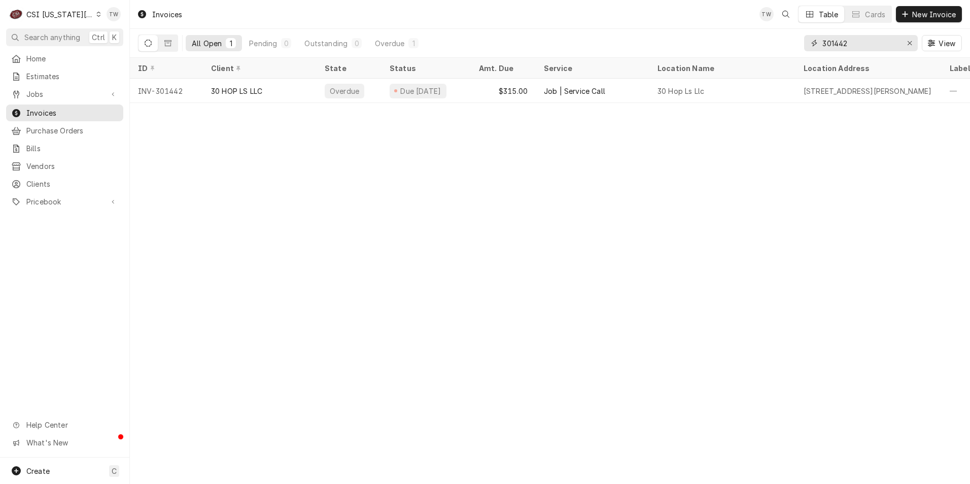
click at [858, 43] on input "301442" at bounding box center [861, 43] width 76 height 16
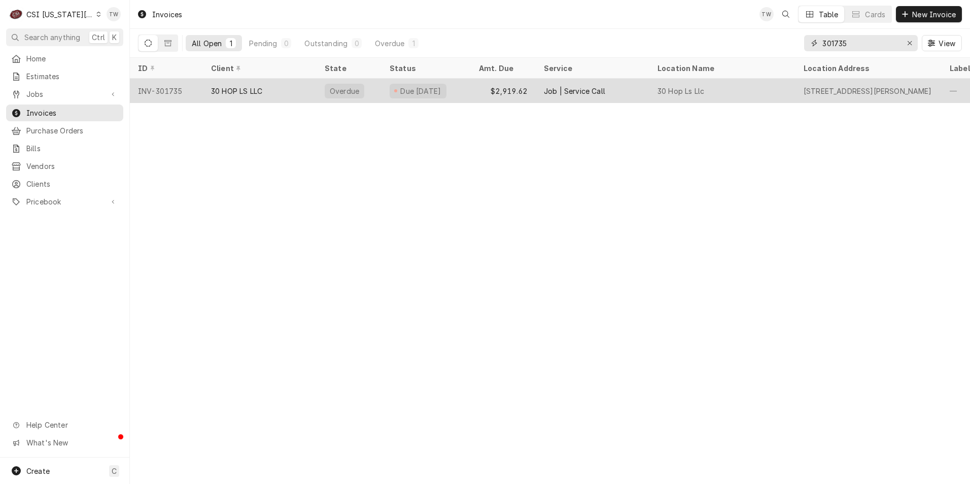
type input "301735"
click at [297, 95] on div "30 HOP LS LLC" at bounding box center [260, 91] width 114 height 24
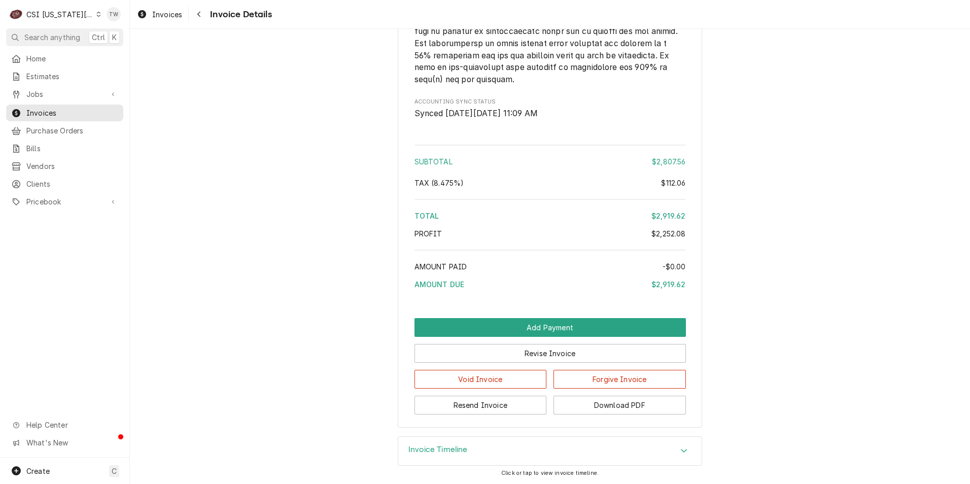
scroll to position [2678, 0]
click at [555, 449] on div "Invoice Timeline" at bounding box center [550, 451] width 304 height 28
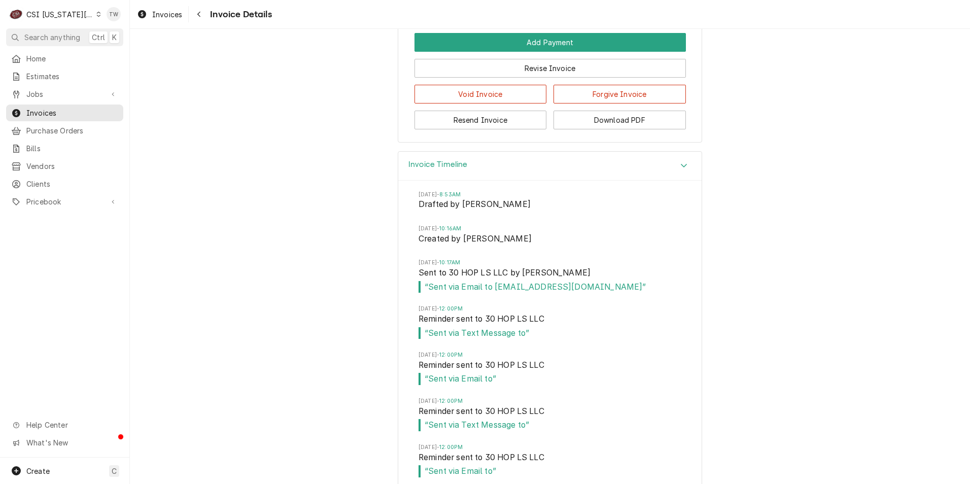
scroll to position [2932, 0]
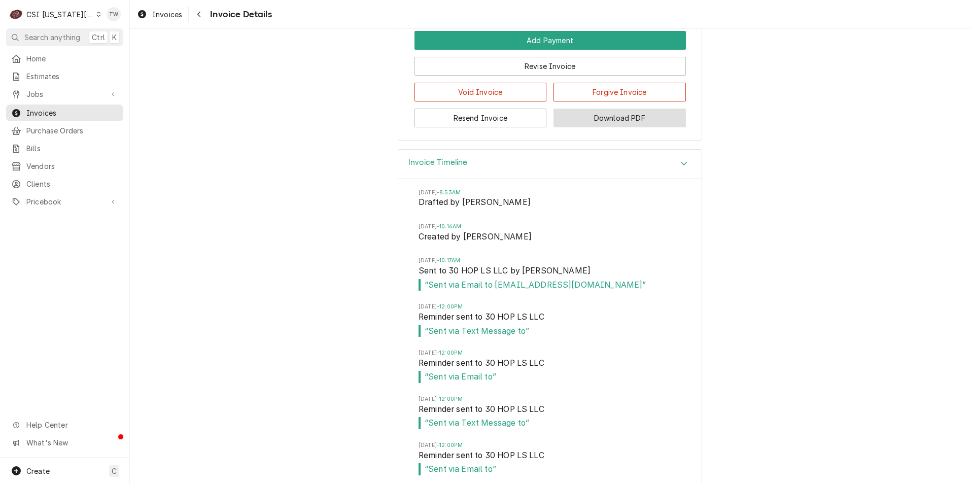
click at [616, 127] on button "Download PDF" at bounding box center [620, 118] width 132 height 19
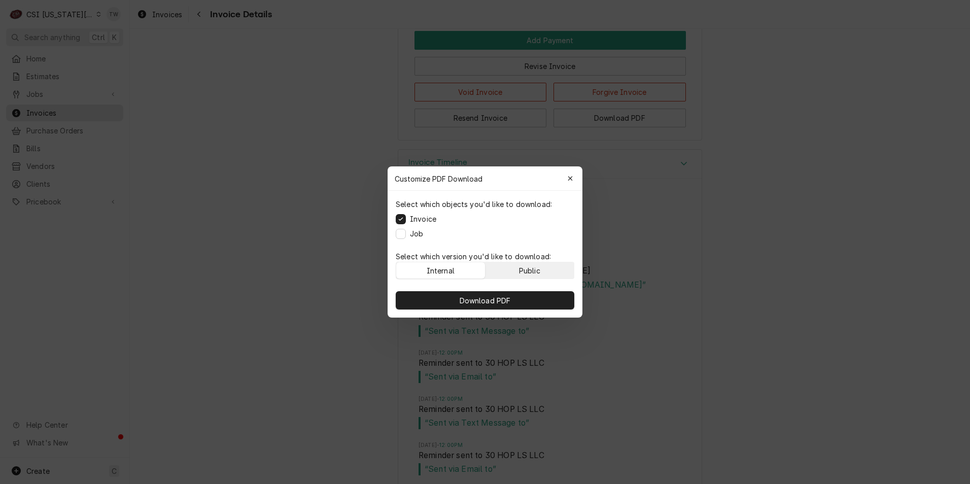
click at [533, 273] on div "Public" at bounding box center [529, 270] width 21 height 11
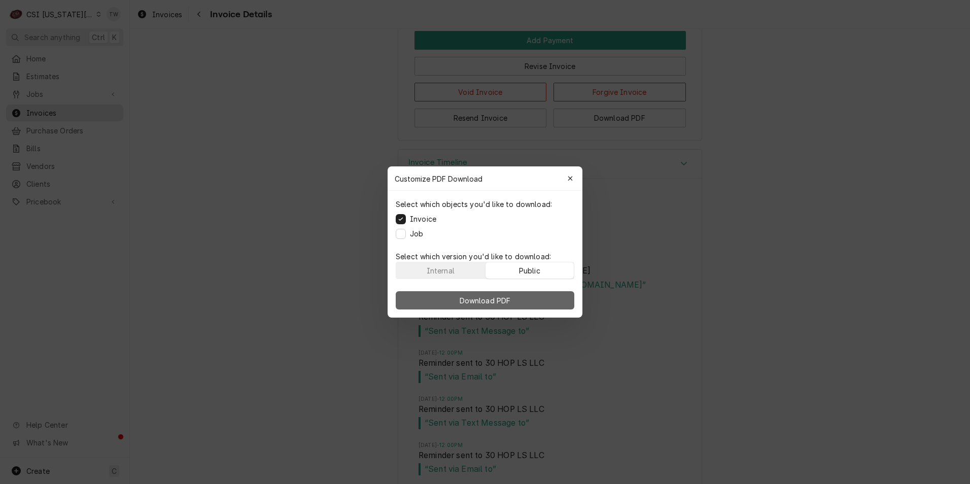
click at [510, 301] on span "Download PDF" at bounding box center [485, 300] width 55 height 11
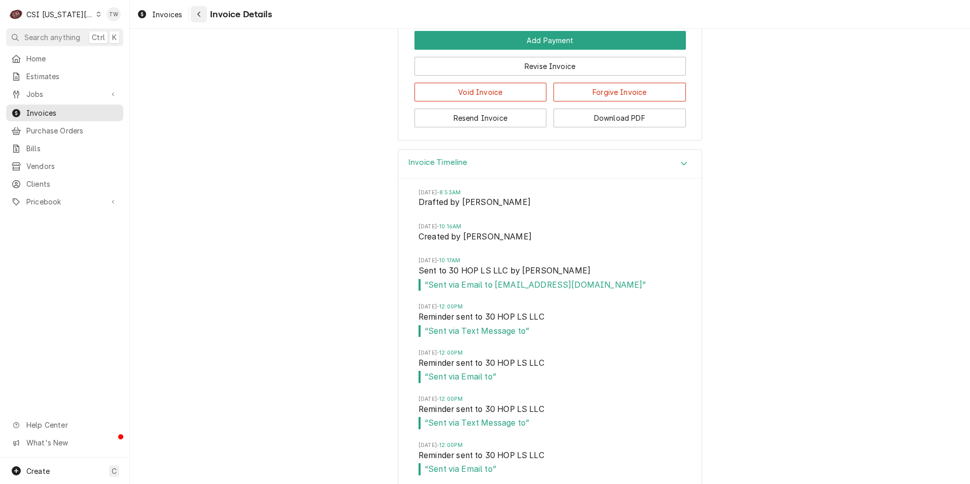
click at [195, 16] on div "Navigate back" at bounding box center [199, 14] width 10 height 10
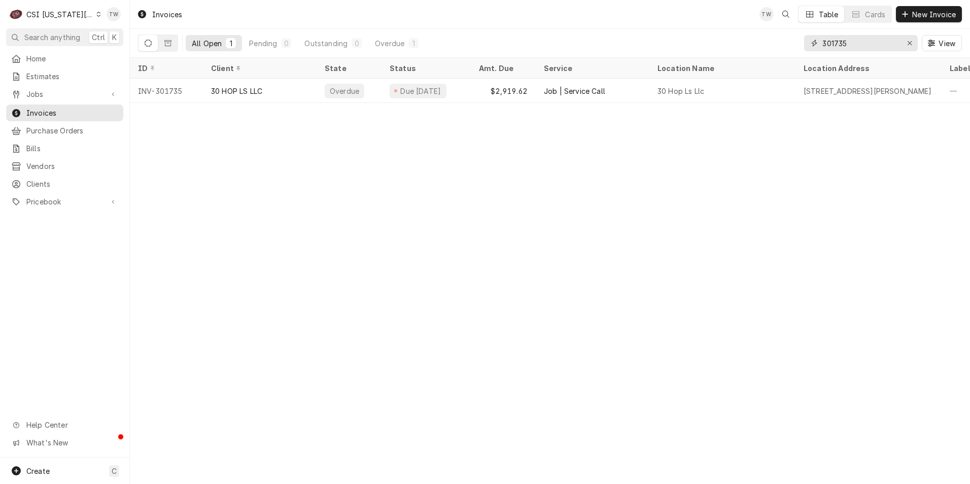
click at [859, 37] on input "301735" at bounding box center [861, 43] width 76 height 16
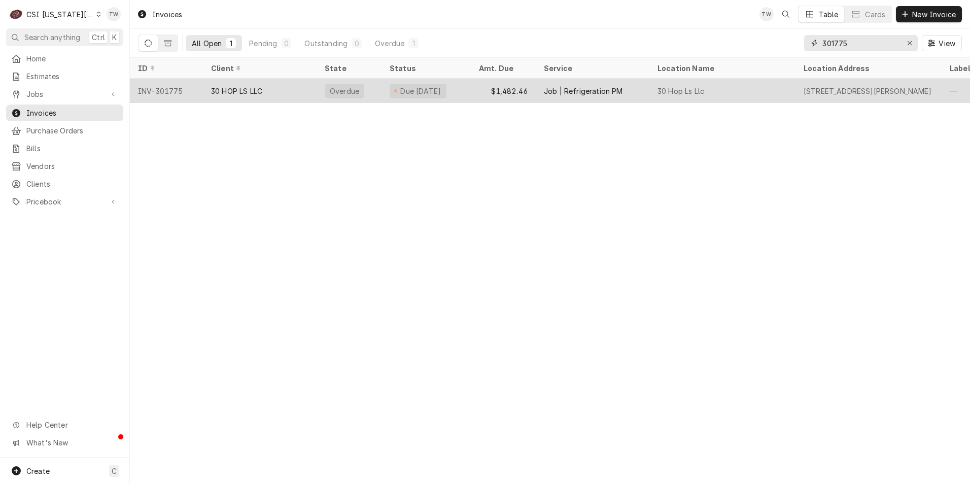
type input "301775"
click at [274, 83] on div "30 HOP LS LLC" at bounding box center [260, 91] width 114 height 24
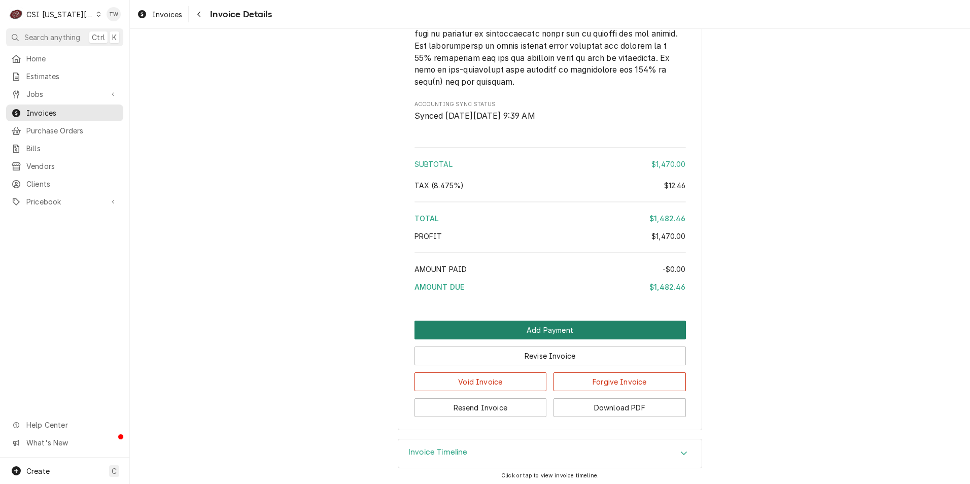
scroll to position [1467, 0]
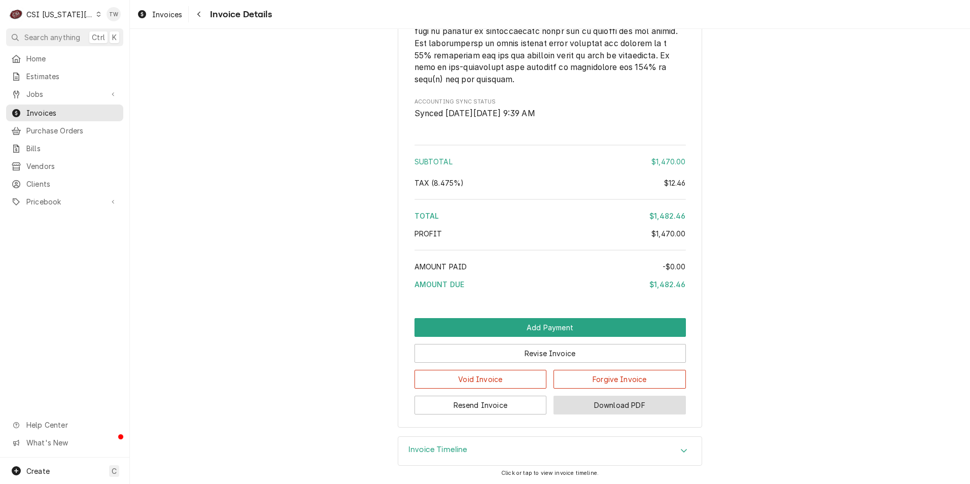
click at [621, 401] on button "Download PDF" at bounding box center [620, 405] width 132 height 19
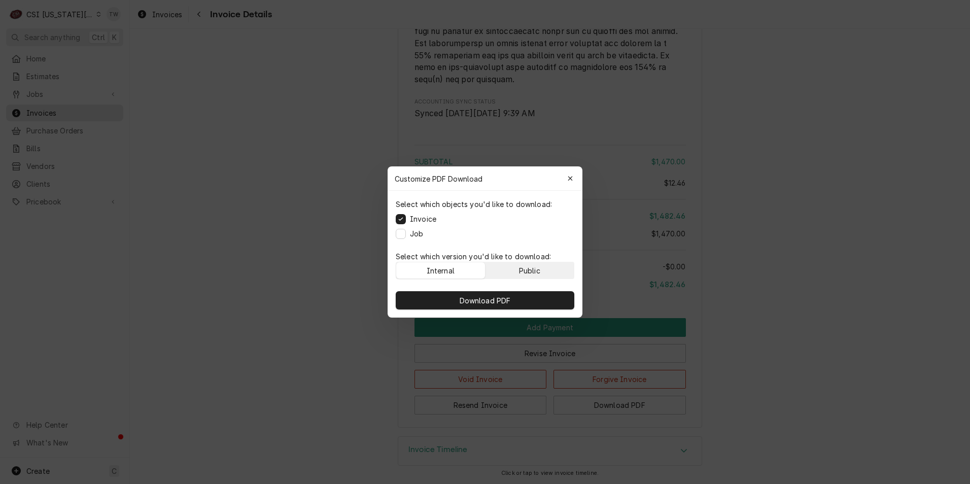
click at [539, 269] on div "Public" at bounding box center [529, 270] width 21 height 11
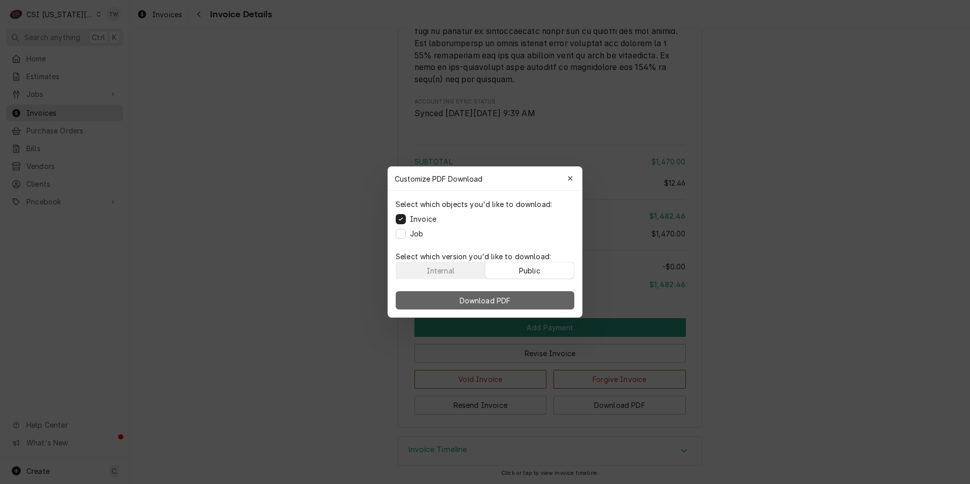
click at [532, 292] on button "Download PDF" at bounding box center [485, 300] width 179 height 18
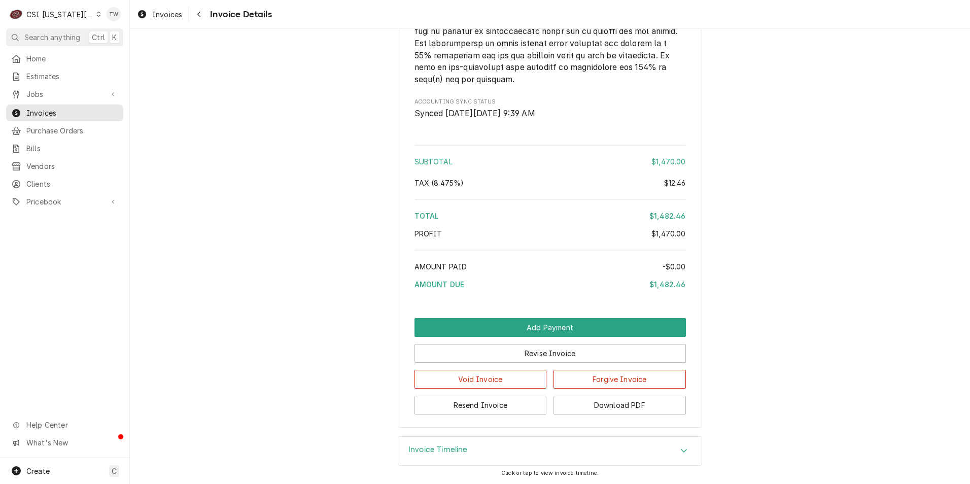
drag, startPoint x: 205, startPoint y: 12, endPoint x: 216, endPoint y: 15, distance: 11.1
click at [205, 12] on button "Navigate back" at bounding box center [199, 14] width 16 height 16
